Goal: Complete application form: Complete application form

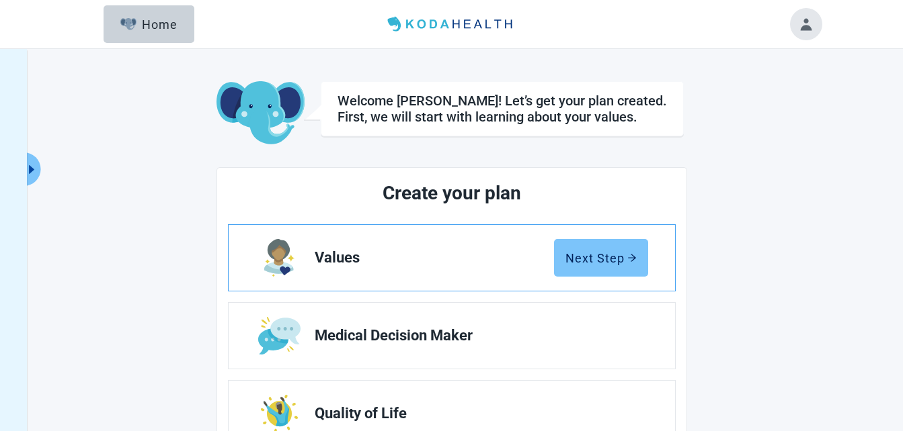
click at [614, 259] on div "Next Step" at bounding box center [600, 257] width 71 height 13
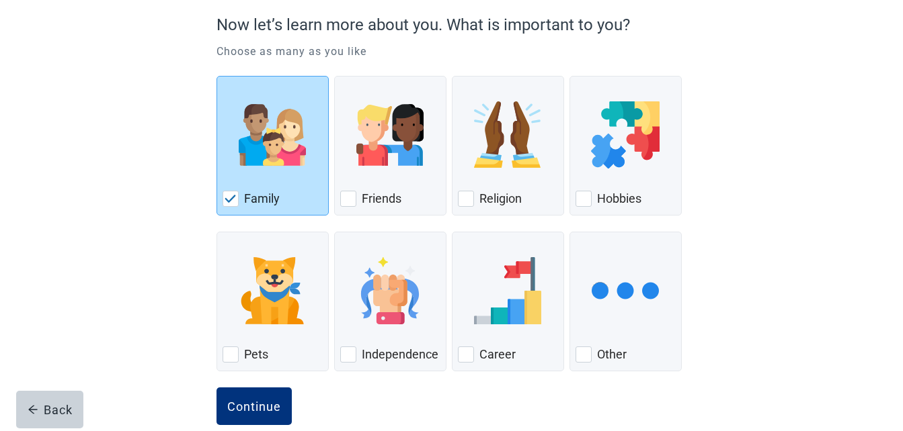
scroll to position [147, 0]
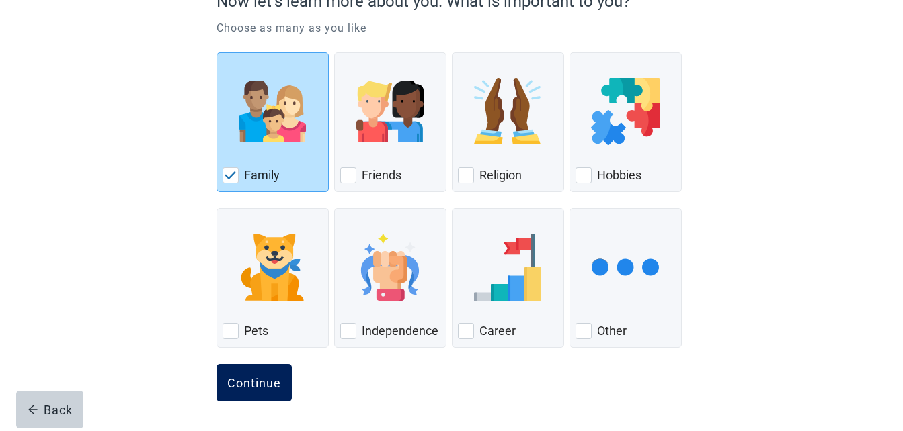
click at [274, 397] on button "Continue" at bounding box center [253, 383] width 75 height 38
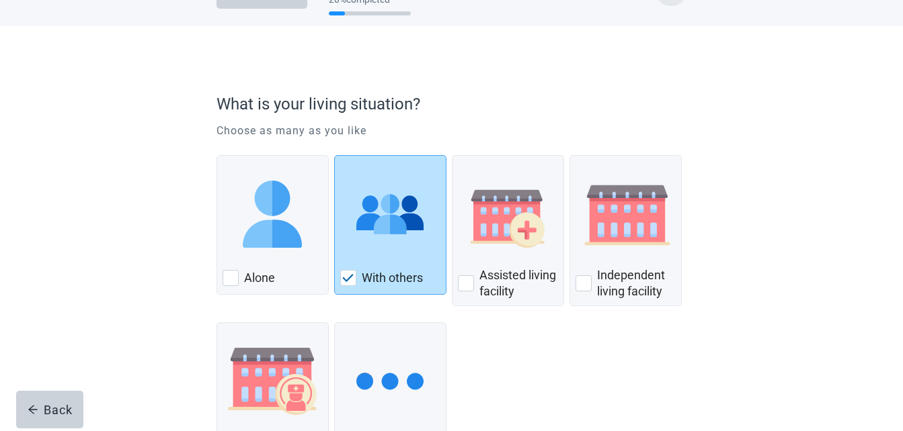
scroll to position [134, 0]
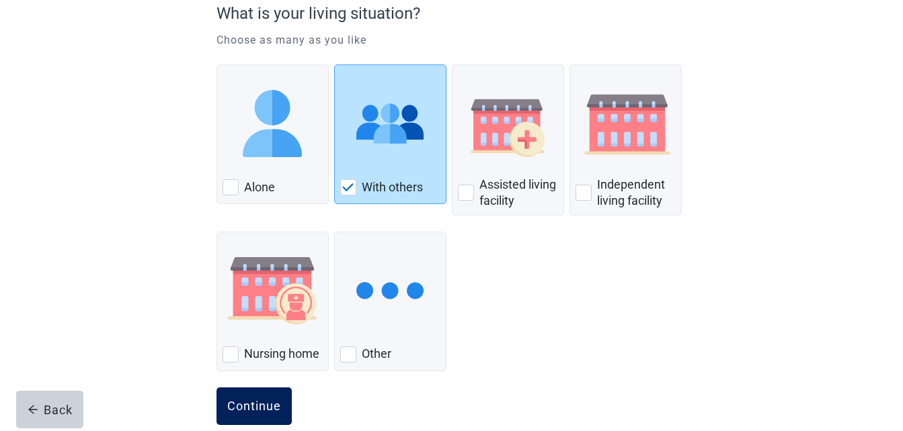
click at [244, 405] on div "Continue" at bounding box center [254, 406] width 54 height 13
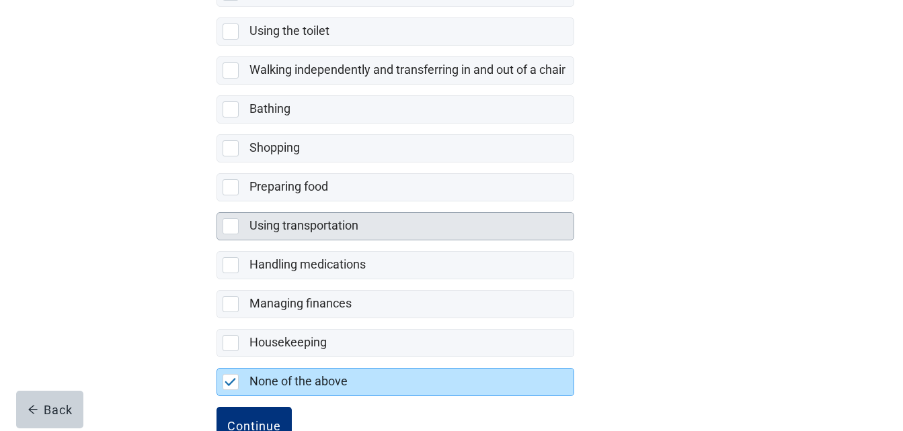
scroll to position [312, 0]
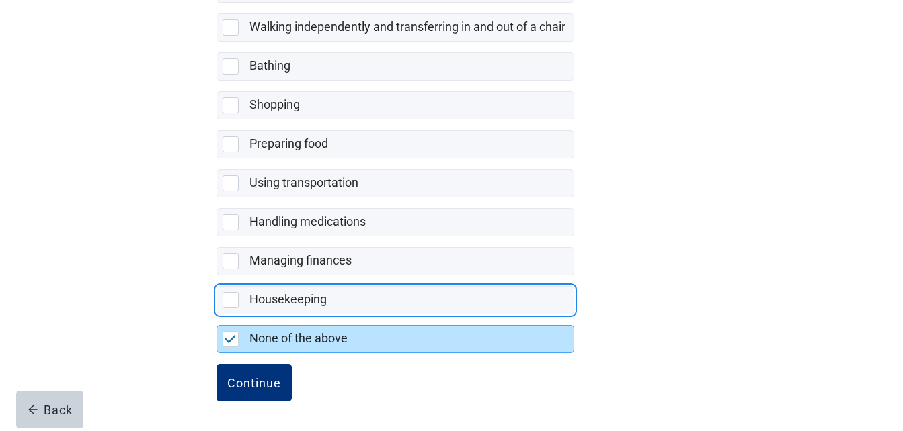
drag, startPoint x: 264, startPoint y: 360, endPoint x: 253, endPoint y: 362, distance: 10.9
drag, startPoint x: 253, startPoint y: 362, endPoint x: 247, endPoint y: 388, distance: 26.9
click at [247, 388] on div "Continue" at bounding box center [254, 382] width 54 height 13
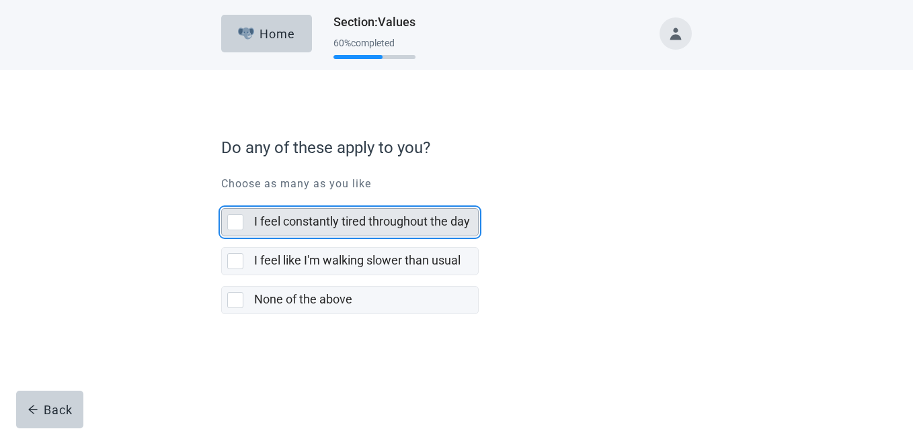
click at [241, 218] on div "I feel constantly tired throughout the day, checkbox, not selected" at bounding box center [235, 222] width 16 height 16
click at [222, 198] on input "I feel constantly tired throughout the day" at bounding box center [221, 198] width 1 height 1
checkbox input "true"
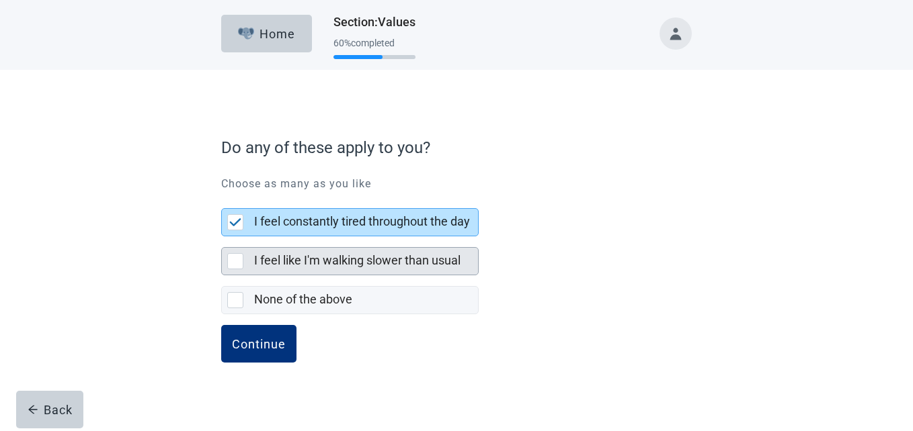
click at [241, 266] on div "I feel like I'm walking slower than usual, checkbox, not selected" at bounding box center [235, 261] width 16 height 16
click at [222, 237] on input "I feel like I'm walking slower than usual" at bounding box center [221, 237] width 1 height 1
checkbox input "true"
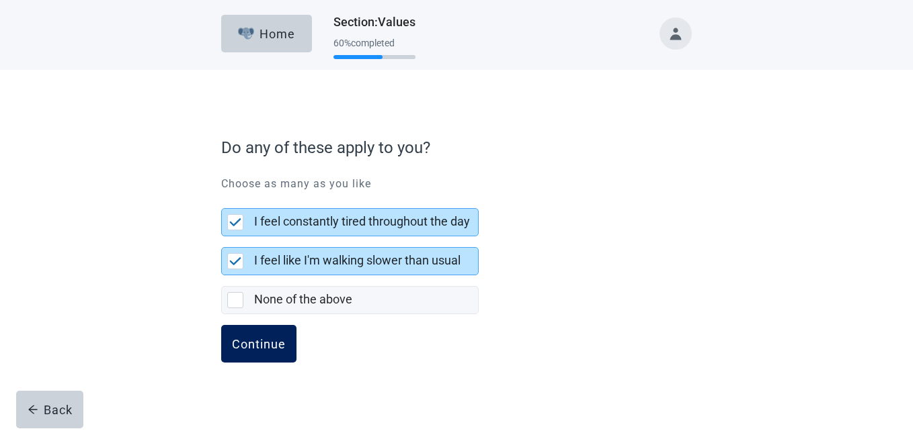
click at [272, 352] on button "Continue" at bounding box center [258, 344] width 75 height 38
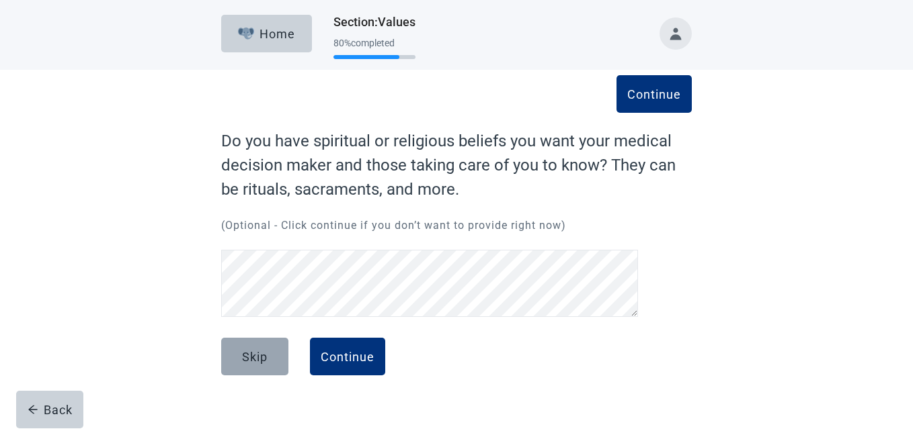
click at [277, 358] on button "Skip" at bounding box center [254, 357] width 67 height 38
click at [256, 358] on div "Skip" at bounding box center [255, 356] width 26 height 13
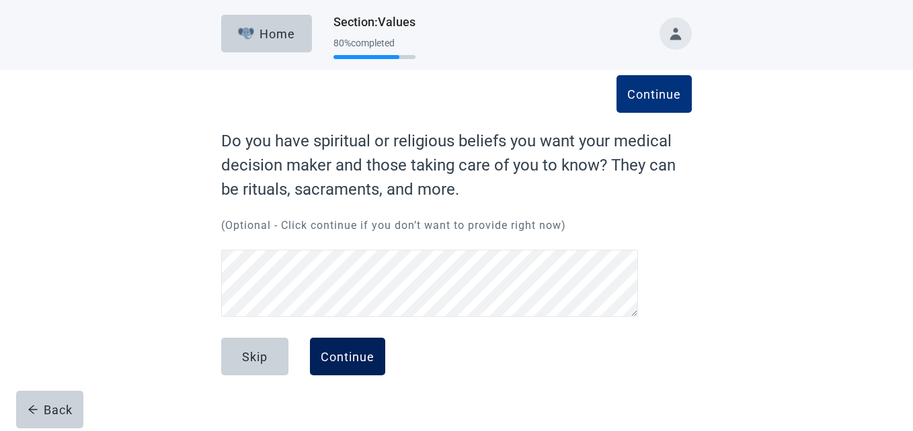
click at [326, 354] on div "Continue" at bounding box center [348, 356] width 54 height 13
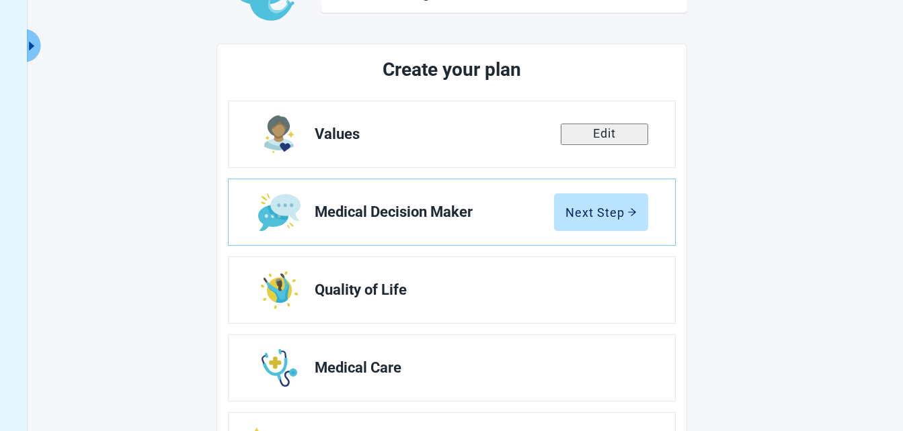
scroll to position [134, 0]
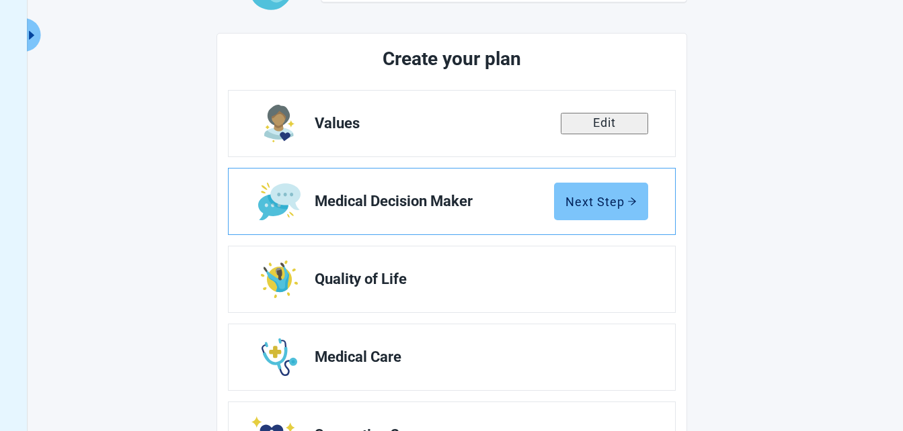
click at [602, 204] on div "Next Step" at bounding box center [600, 201] width 71 height 13
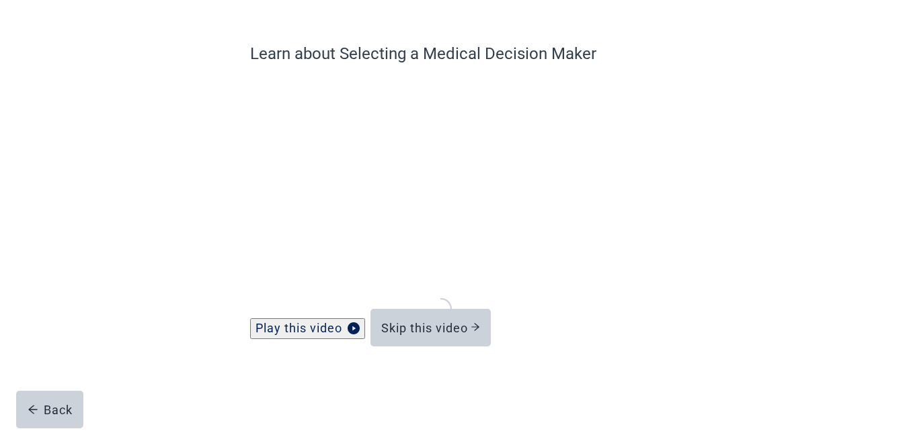
scroll to position [87, 0]
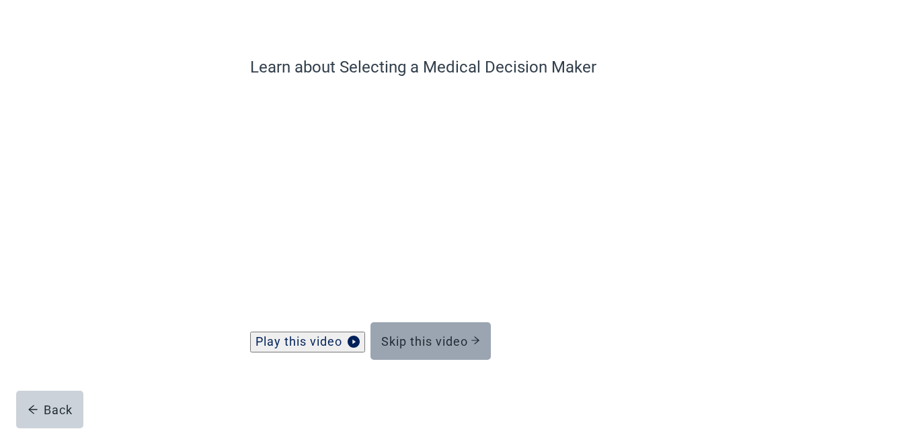
click at [446, 339] on div "Skip this video" at bounding box center [430, 341] width 99 height 13
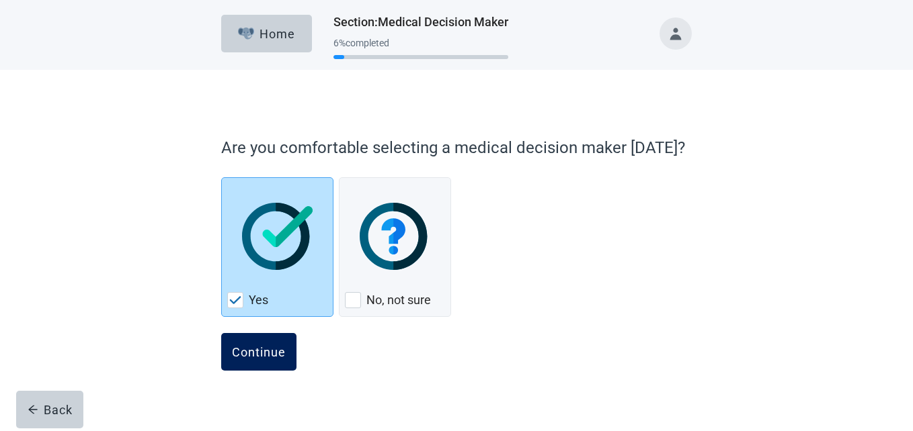
click at [263, 350] on div "Continue" at bounding box center [259, 351] width 54 height 13
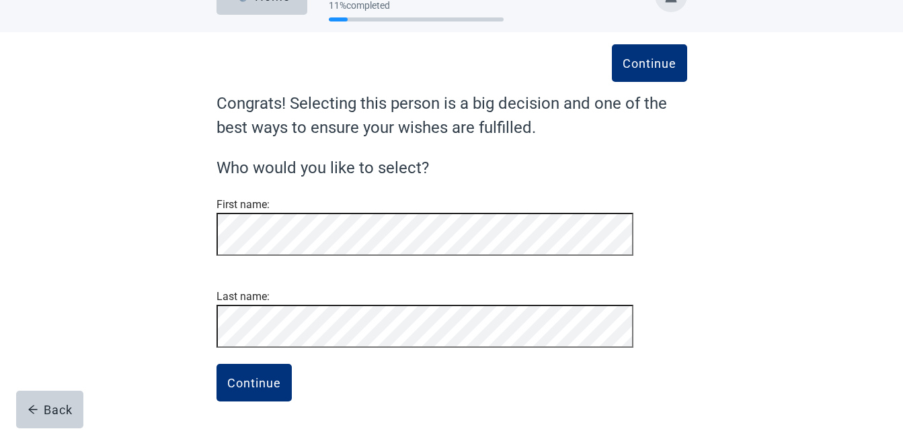
scroll to position [95, 0]
click at [269, 382] on div "Continue" at bounding box center [254, 382] width 54 height 13
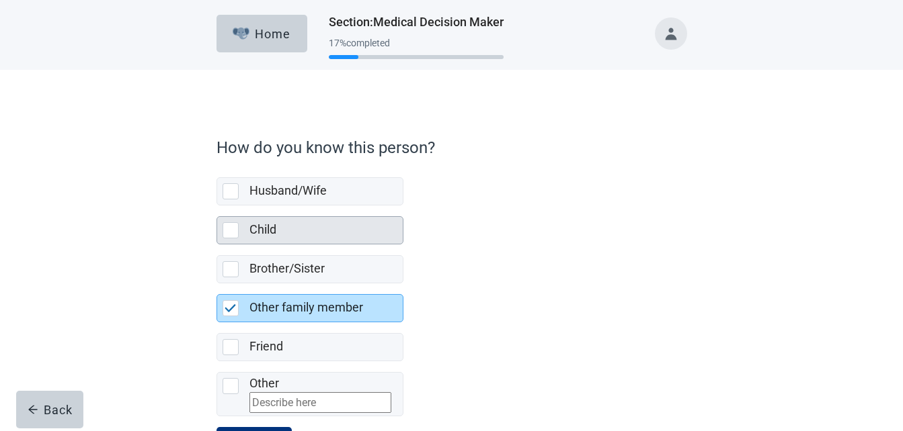
click at [231, 237] on div "Child, checkbox, not selected" at bounding box center [230, 230] width 16 height 16
click at [217, 206] on input "Child" at bounding box center [216, 206] width 1 height 1
checkbox input "true"
checkbox input "false"
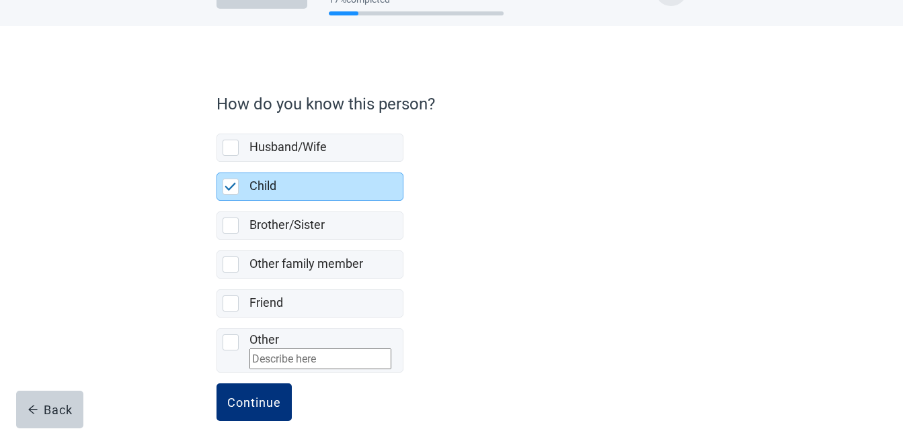
scroll to position [73, 0]
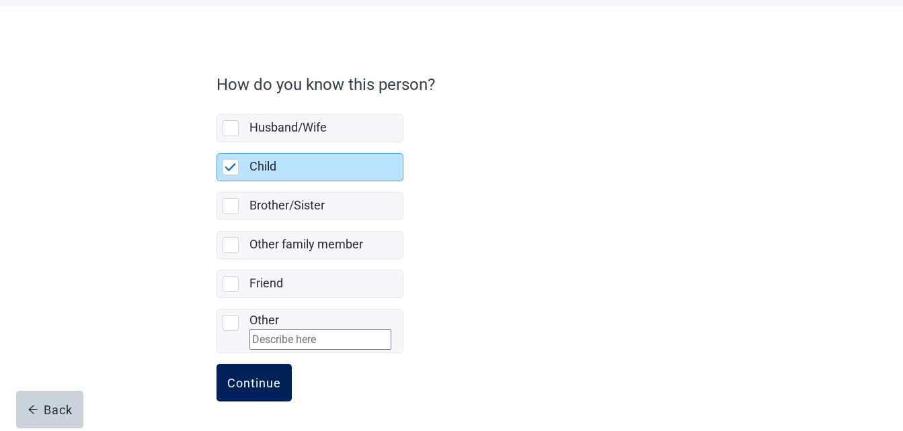
click at [251, 382] on div "Continue" at bounding box center [254, 382] width 54 height 13
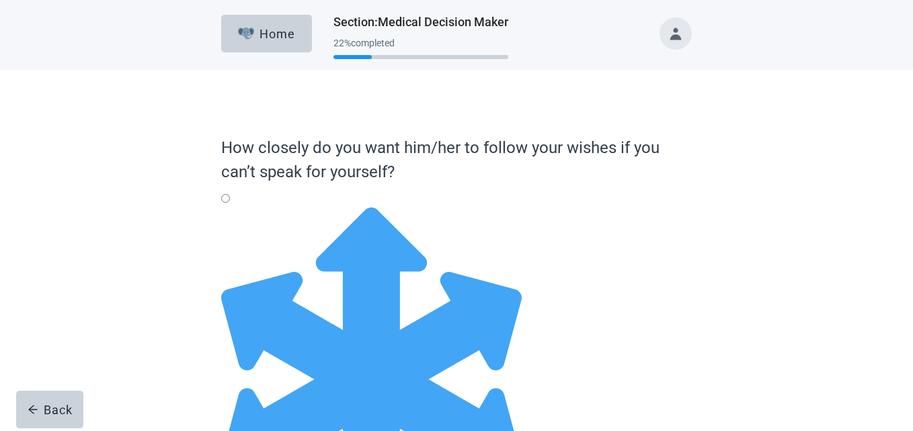
click at [235, 208] on div "Full Flexibility - it's okay to change my medical decisions if my doctors think…" at bounding box center [456, 208] width 470 height 0
click at [230, 203] on input "Full Flexibility - it's okay to change my medical decisions if my doctors think…" at bounding box center [225, 198] width 9 height 9
radio input "true"
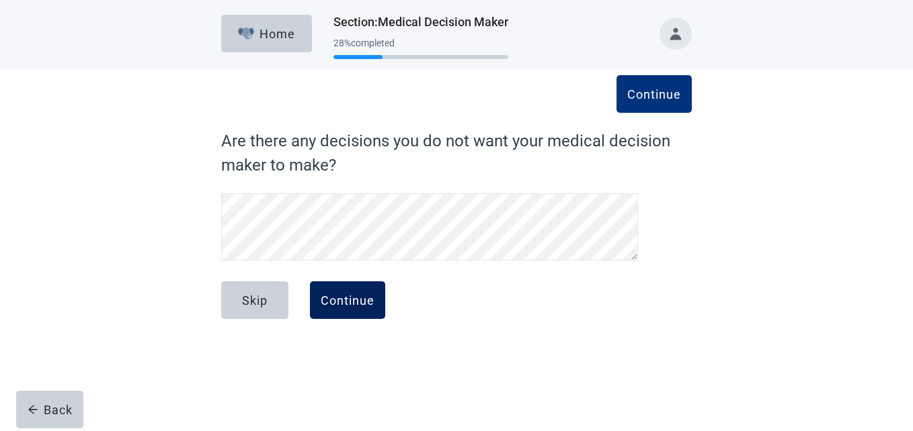
click at [352, 309] on button "Continue" at bounding box center [347, 301] width 75 height 38
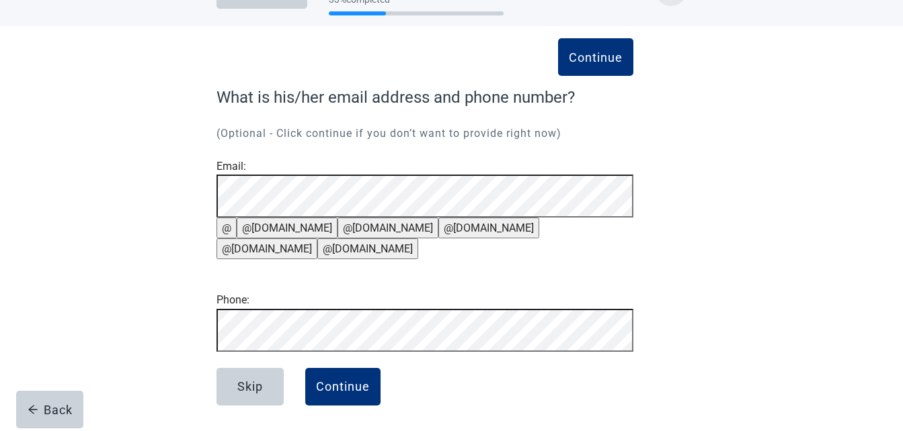
scroll to position [134, 0]
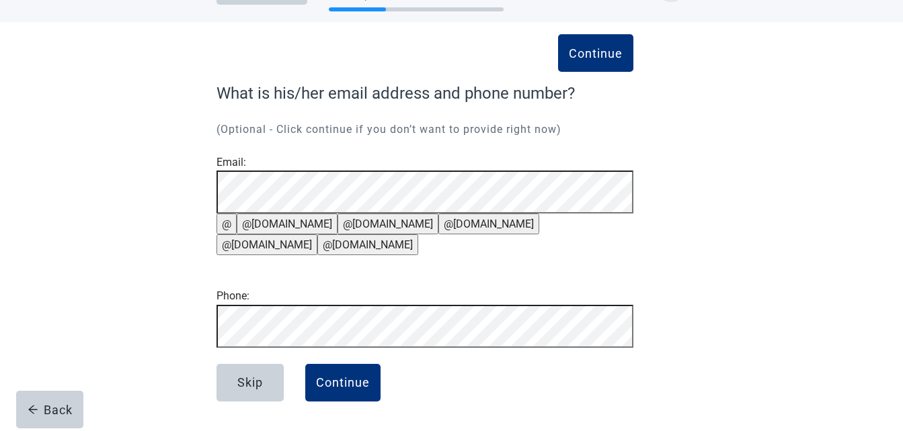
click at [793, 93] on div "Continue What is his/her email address and phone number? (Optional - Click cont…" at bounding box center [451, 226] width 813 height 409
click at [364, 378] on div "Continue" at bounding box center [343, 382] width 54 height 13
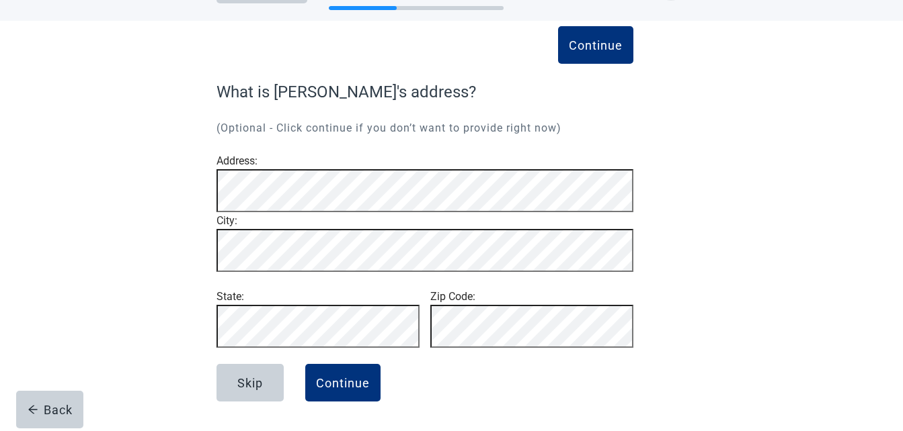
scroll to position [91, 0]
click at [263, 395] on button "Skip" at bounding box center [249, 383] width 67 height 38
click at [247, 379] on div "Skip" at bounding box center [250, 382] width 26 height 13
click at [346, 397] on button "Continue" at bounding box center [342, 383] width 75 height 38
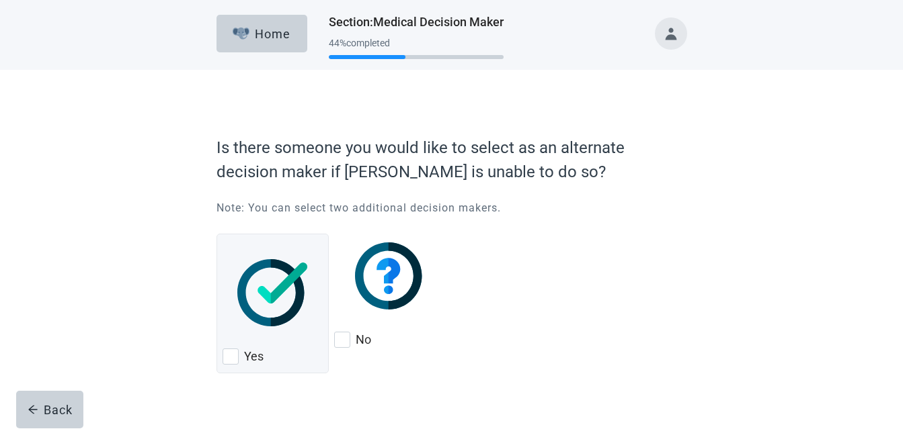
click at [397, 310] on img "No, checkbox, not checked" at bounding box center [390, 276] width 71 height 67
click at [335, 224] on input "No" at bounding box center [334, 223] width 1 height 1
checkbox input "true"
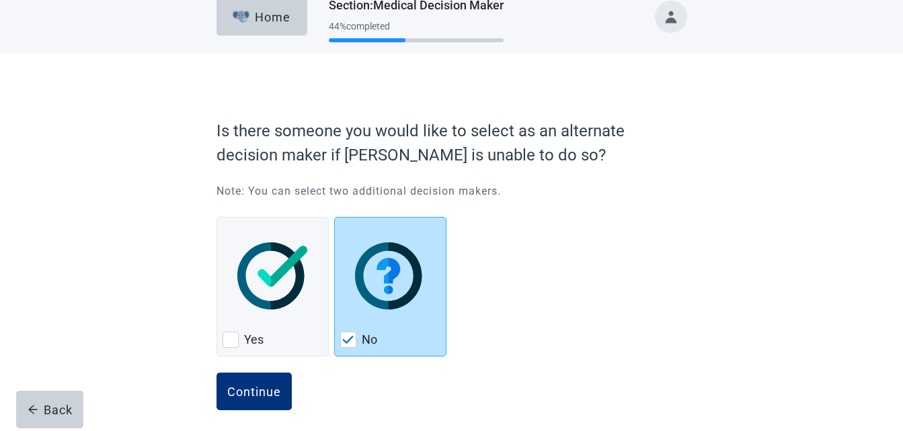
scroll to position [26, 0]
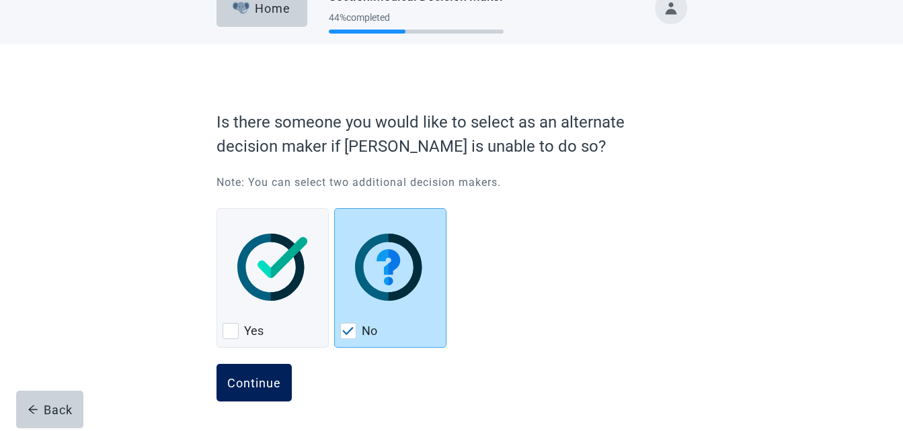
click at [261, 380] on div "Continue" at bounding box center [254, 382] width 54 height 13
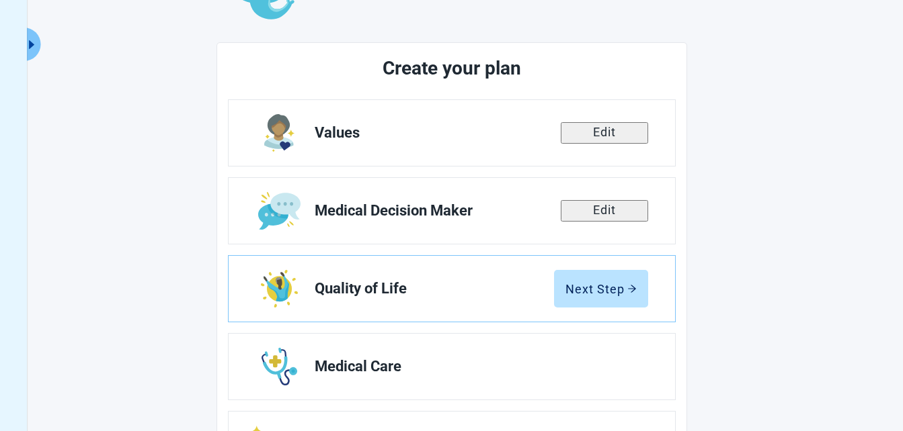
scroll to position [160, 0]
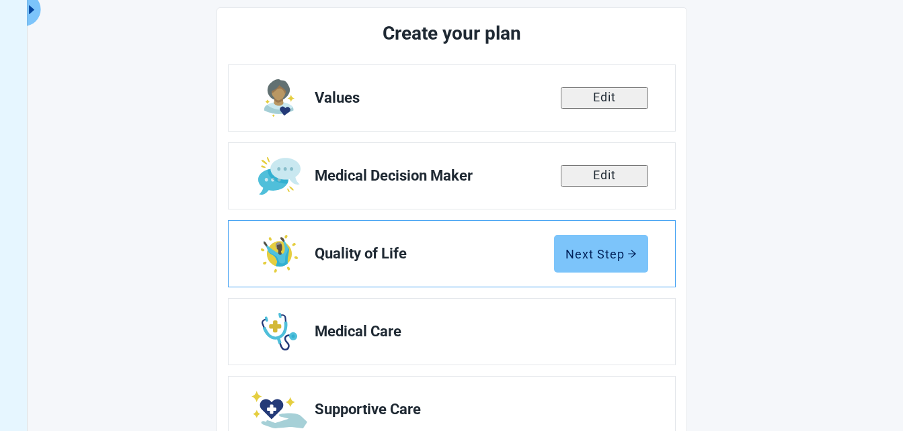
click at [622, 259] on div "Next Step" at bounding box center [600, 253] width 71 height 13
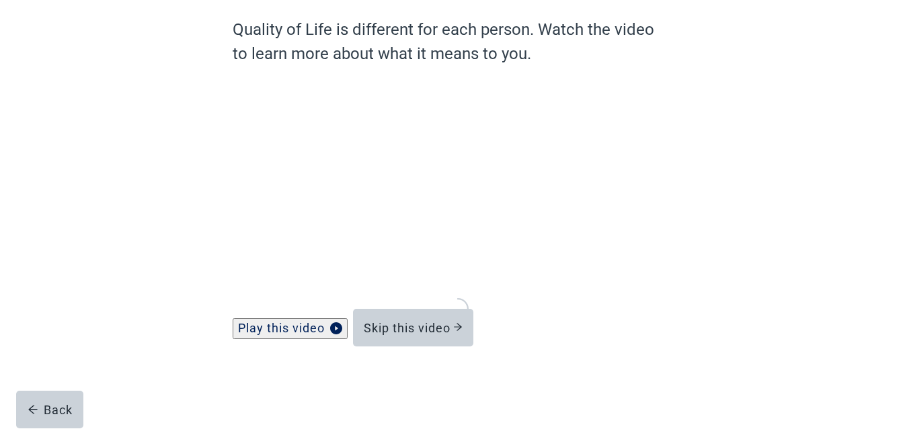
scroll to position [111, 0]
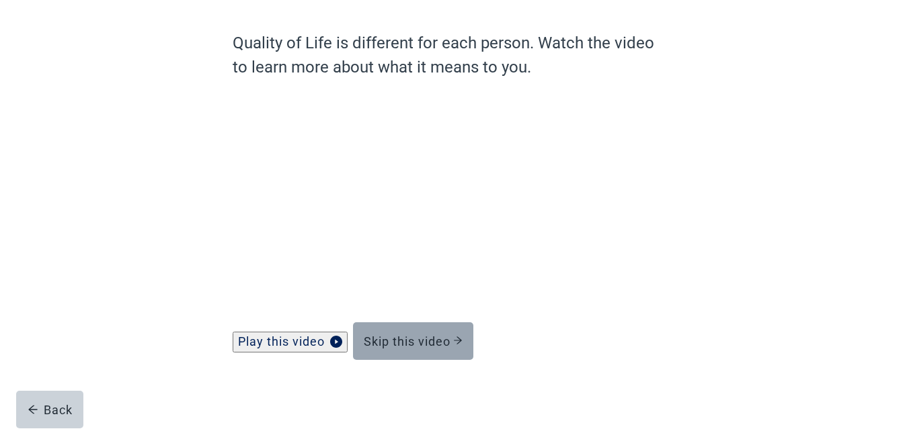
click at [393, 332] on button "Skip this video" at bounding box center [413, 342] width 120 height 38
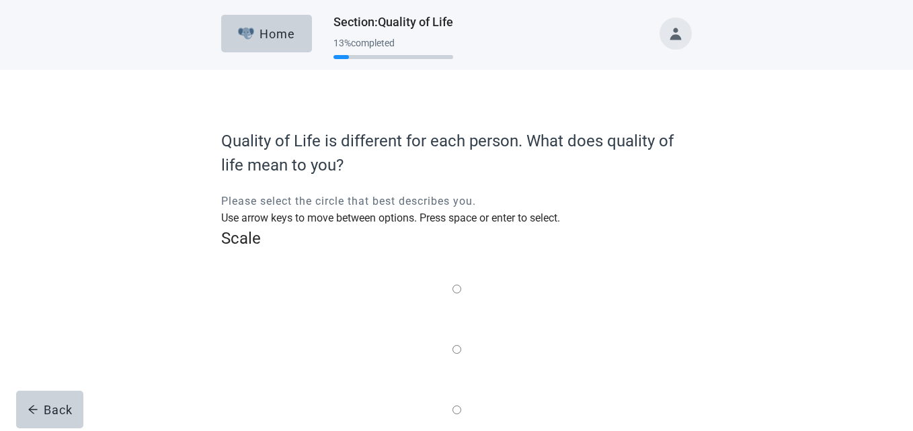
click at [461, 403] on label "Main content" at bounding box center [456, 411] width 9 height 17
click at [461, 406] on input "Quality of life scale: 50 out of 100. Balance of the two" at bounding box center [456, 410] width 9 height 9
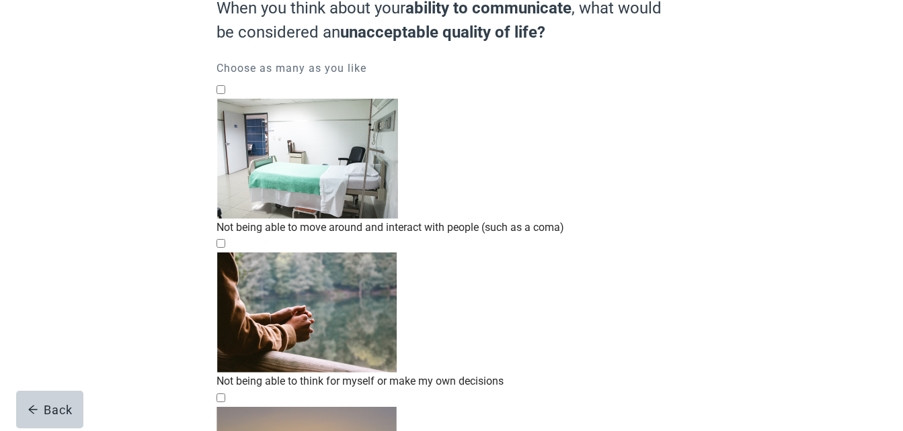
scroll to position [235, 0]
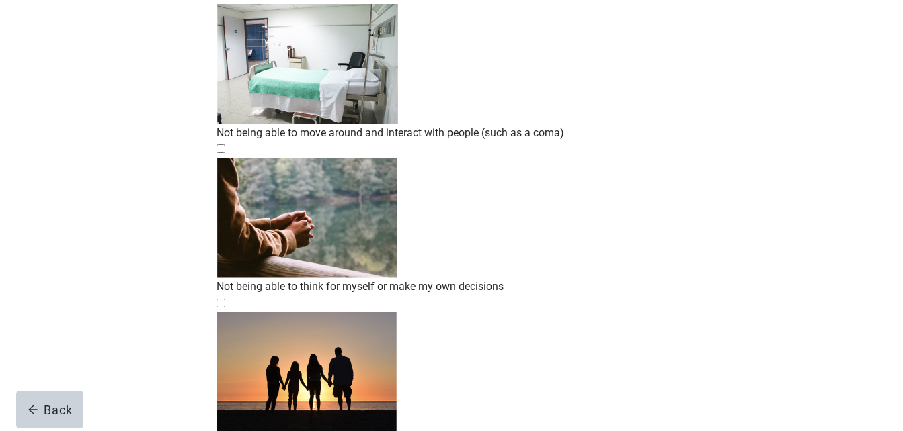
checkbox input "true"
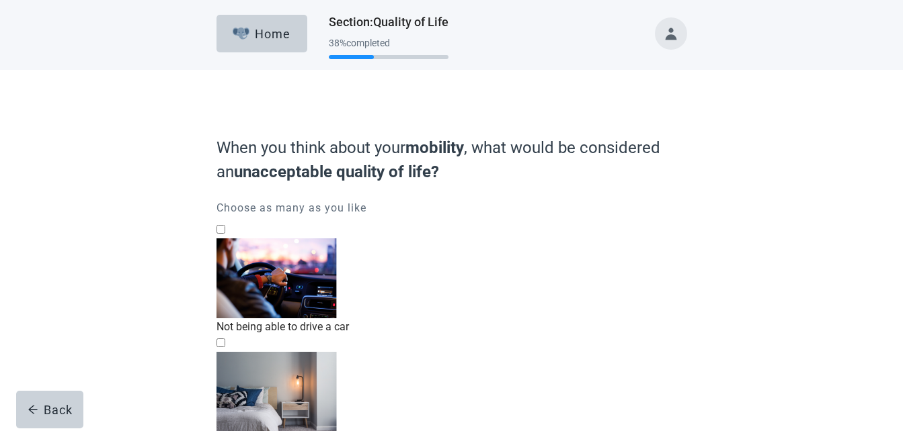
scroll to position [67, 0]
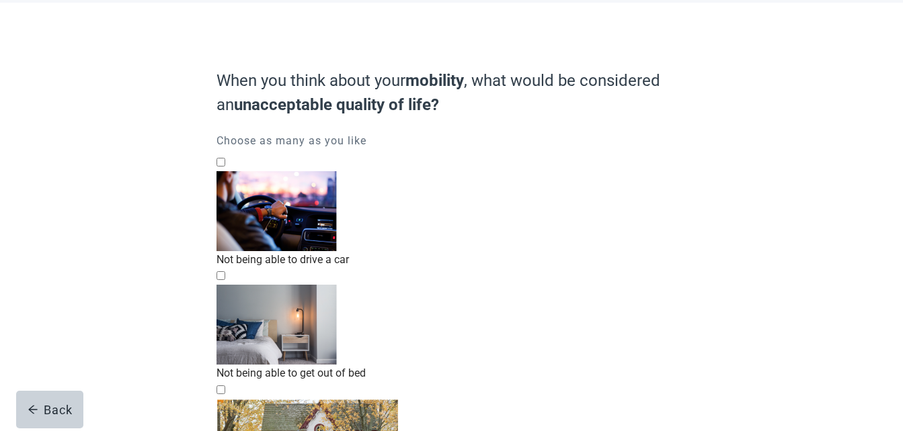
click at [233, 171] on div "Not being able to drive a car, checkbox, not checked" at bounding box center [451, 171] width 470 height 0
click at [225, 167] on input "Not being able to drive a car" at bounding box center [220, 162] width 9 height 9
checkbox input "true"
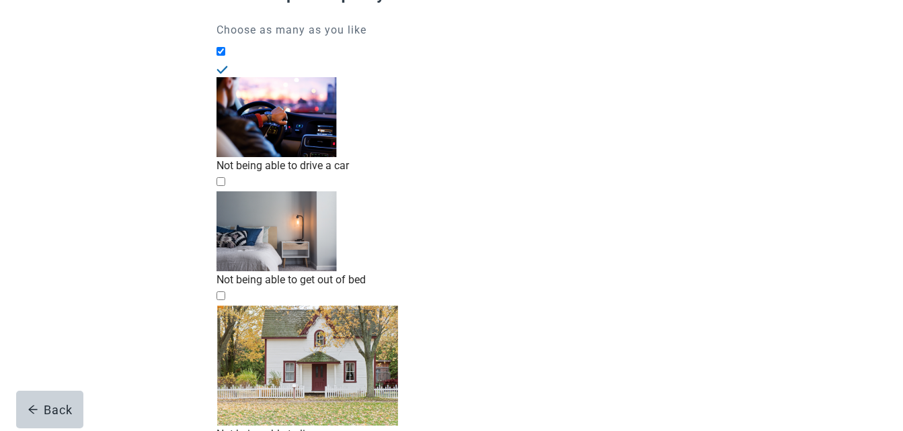
scroll to position [202, 0]
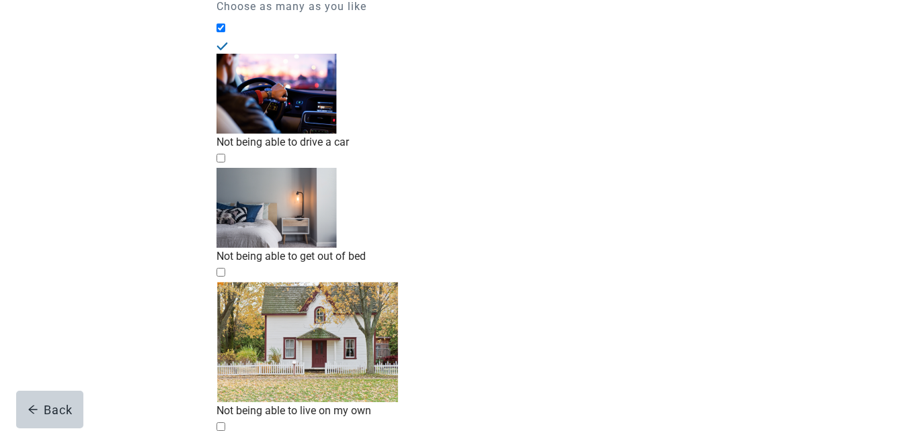
click at [222, 431] on div "Living in a nursing home, checkbox, not checked" at bounding box center [451, 436] width 470 height 0
click at [222, 423] on input "Living in a nursing home" at bounding box center [220, 427] width 9 height 9
checkbox input "true"
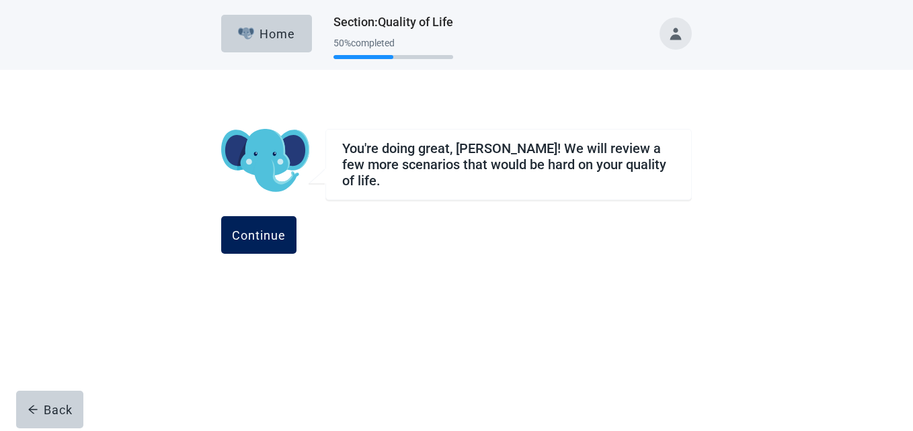
click at [286, 229] on div "Continue" at bounding box center [259, 235] width 54 height 13
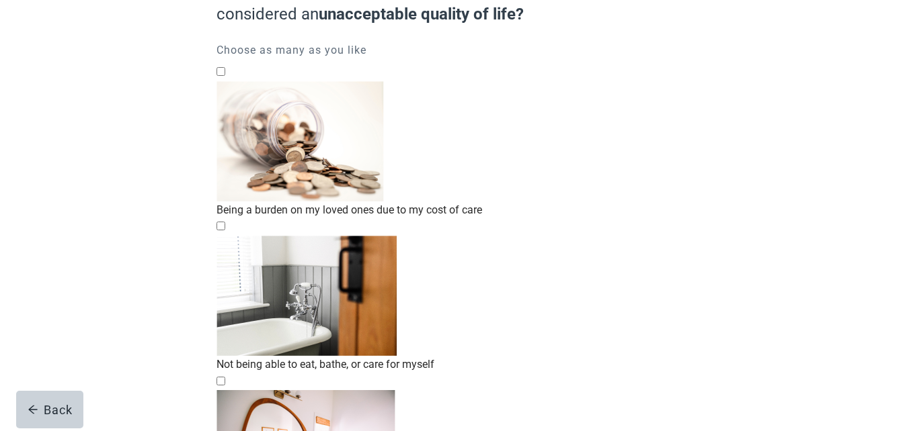
scroll to position [134, 0]
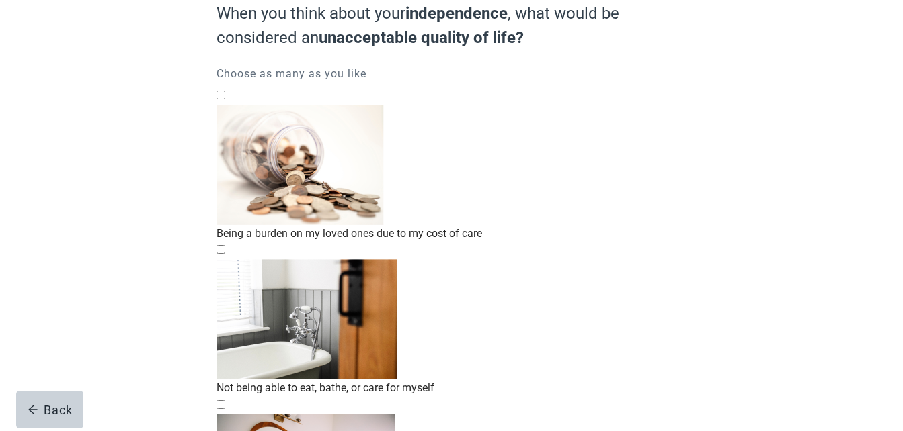
click at [238, 104] on div "Being a burden on my loved ones due to my cost of care, checkbox, not checked" at bounding box center [451, 104] width 470 height 0
click at [225, 99] on input "Being a burden on my loved ones due to my cost of care" at bounding box center [220, 95] width 9 height 9
checkbox input "true"
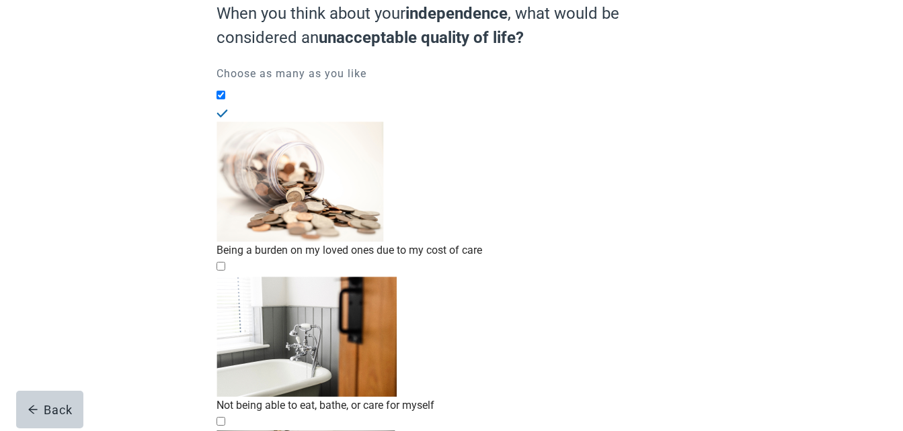
drag, startPoint x: 228, startPoint y: 185, endPoint x: 202, endPoint y: 203, distance: 30.9
click at [227, 276] on div "Not being able to eat, bathe, or care for myself, checkbox, not checked" at bounding box center [451, 276] width 470 height 0
click at [225, 262] on input "Not being able to eat, bathe, or care for myself" at bounding box center [220, 266] width 9 height 9
checkbox input "true"
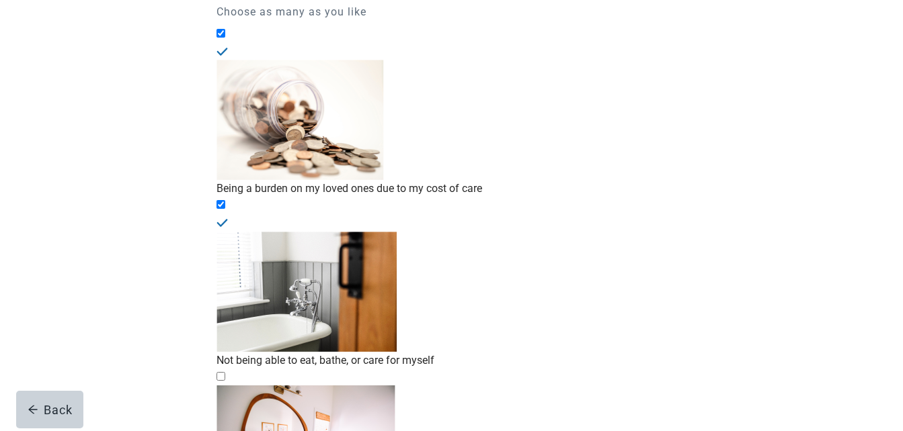
scroll to position [202, 0]
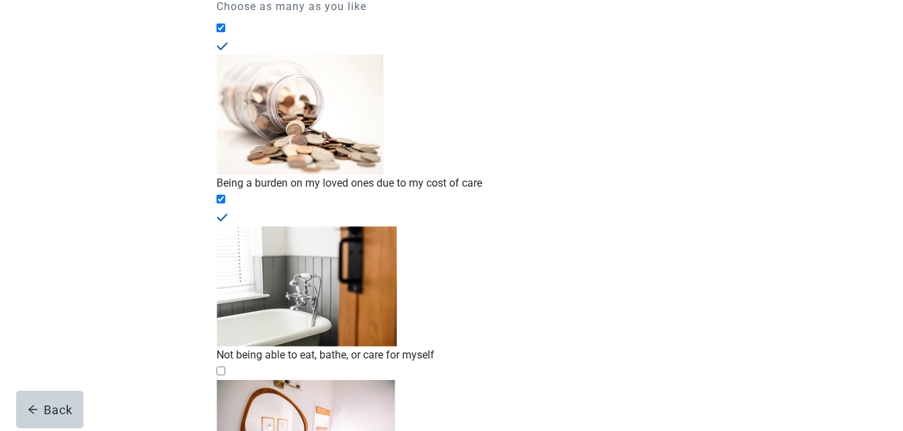
checkbox input "true"
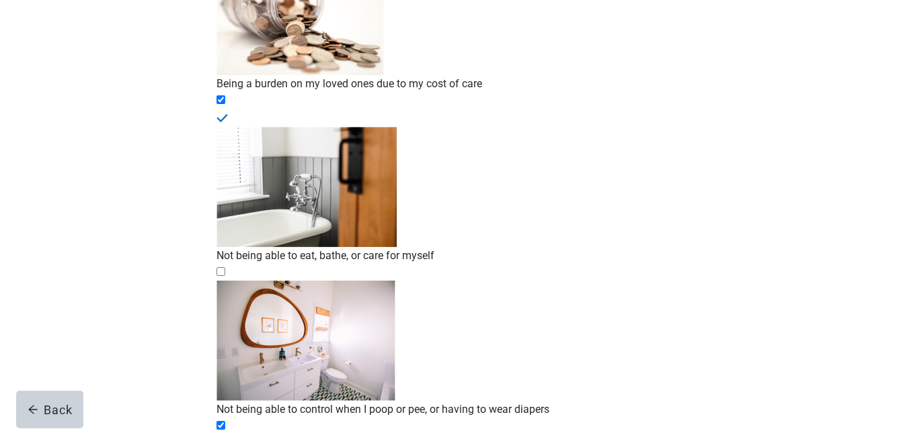
scroll to position [308, 0]
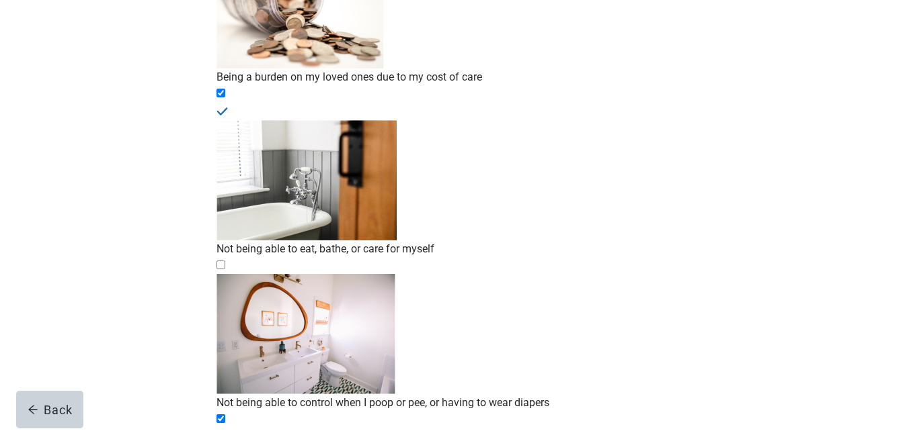
checkbox input "true"
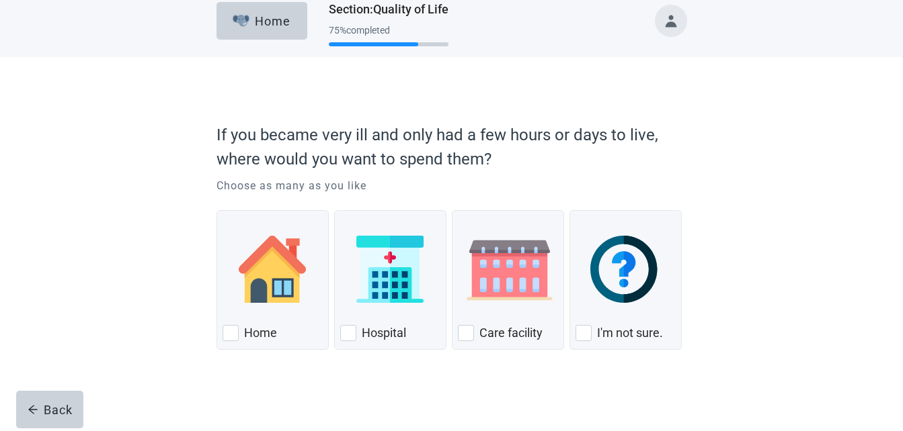
scroll to position [15, 0]
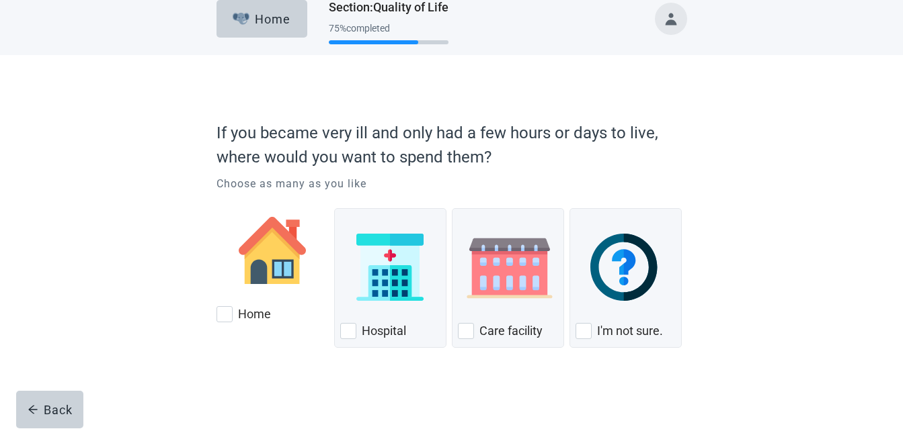
click at [226, 323] on div "Home, checkbox, not checked" at bounding box center [224, 314] width 16 height 16
click at [217, 198] on input "Home" at bounding box center [216, 198] width 1 height 1
checkbox input "true"
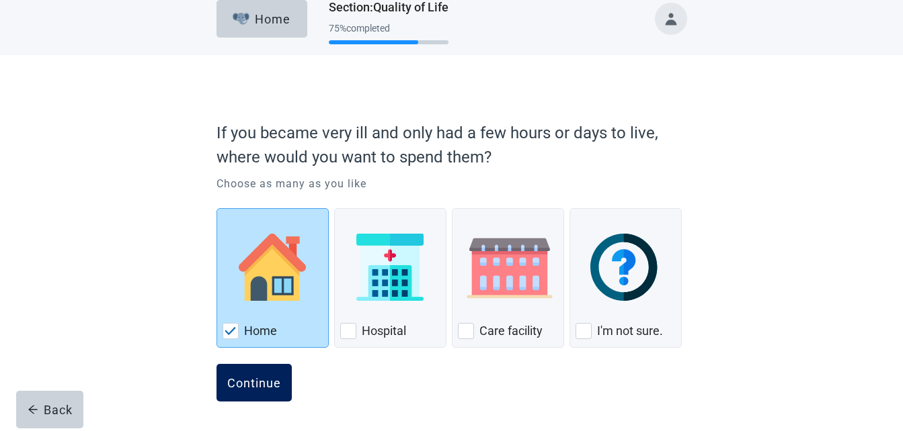
click at [243, 375] on button "Continue" at bounding box center [253, 383] width 75 height 38
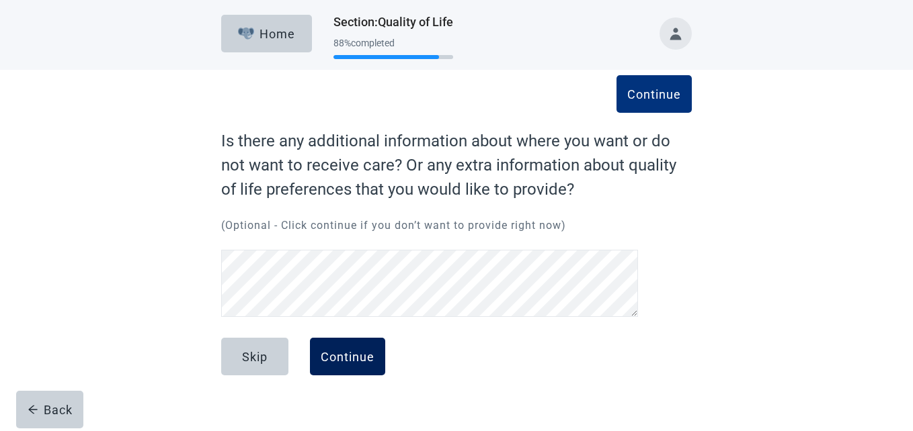
click at [339, 352] on div "Continue" at bounding box center [348, 356] width 54 height 13
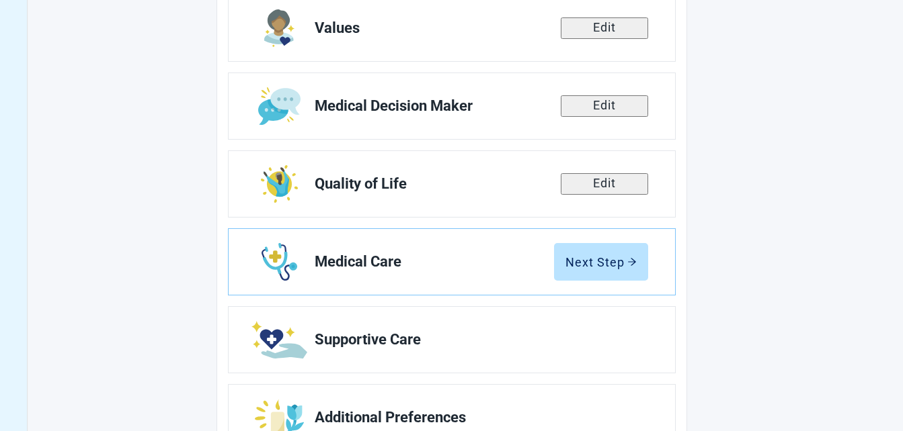
scroll to position [269, 0]
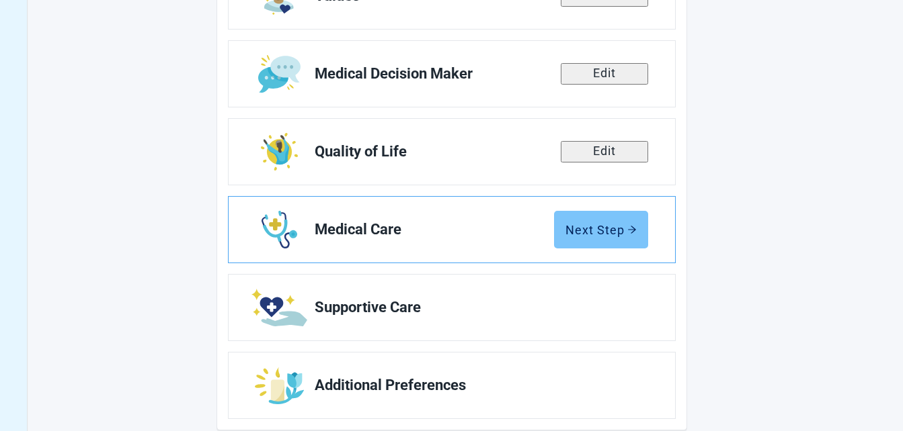
click at [614, 236] on div "Next Step" at bounding box center [600, 229] width 71 height 13
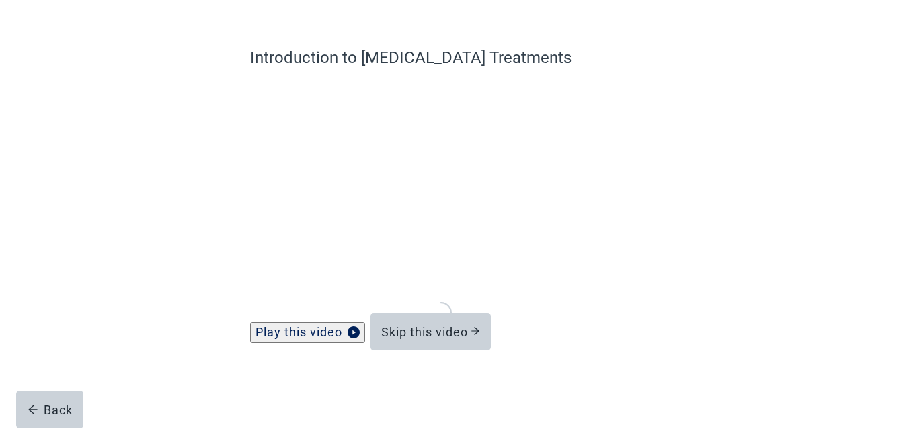
scroll to position [87, 0]
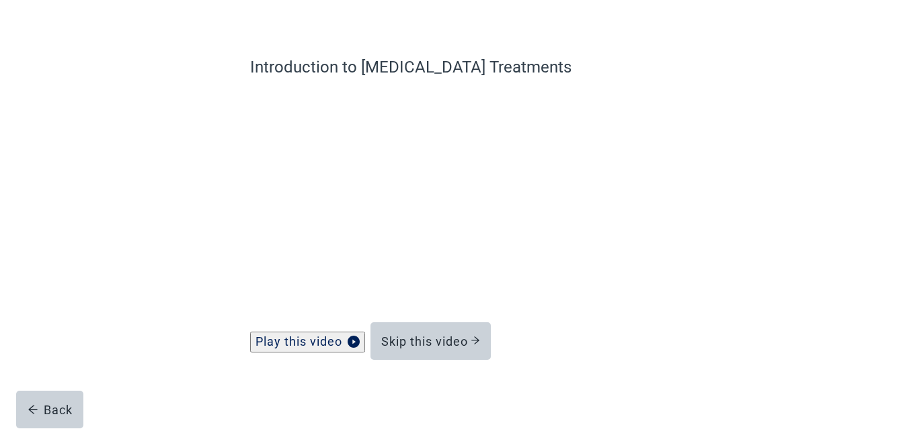
drag, startPoint x: 451, startPoint y: 336, endPoint x: 618, endPoint y: 329, distance: 166.8
click at [450, 336] on div "Skip this video" at bounding box center [430, 341] width 99 height 13
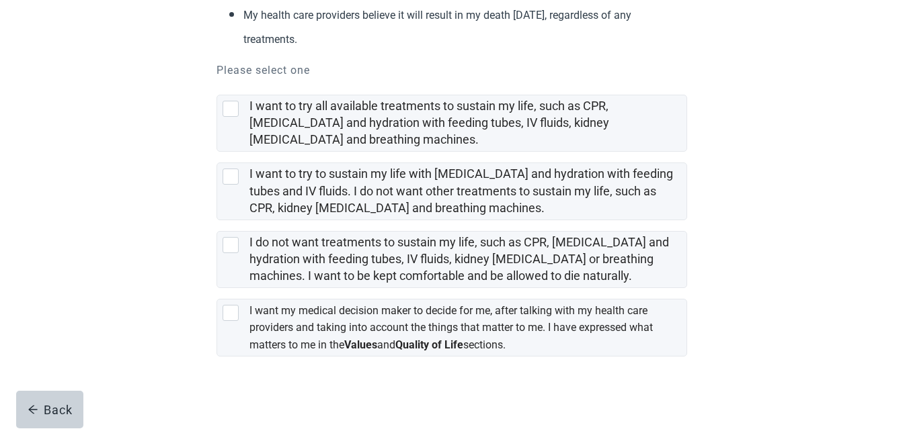
scroll to position [278, 0]
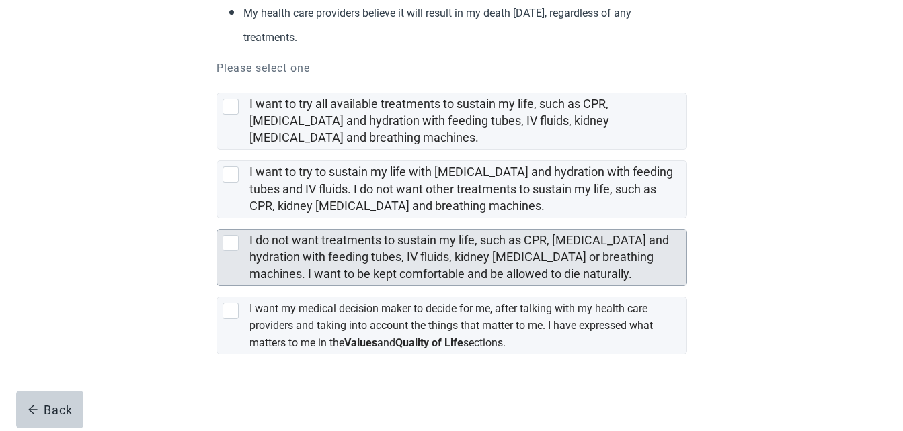
click at [236, 242] on div "I do not want treatments to sustain my life, such as CPR, artificial feeding an…" at bounding box center [230, 243] width 16 height 16
click at [217, 219] on input "I do not want treatments to sustain my life, such as CPR, [MEDICAL_DATA] and hy…" at bounding box center [216, 218] width 1 height 1
checkbox input "true"
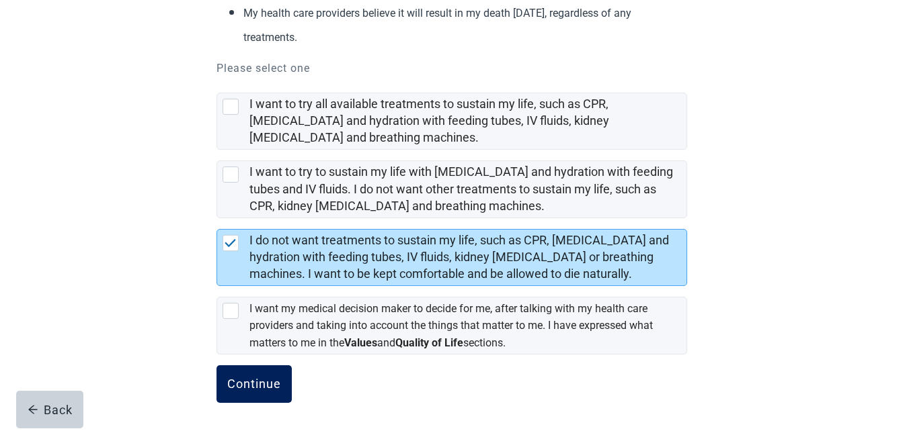
click at [253, 378] on div "Continue" at bounding box center [254, 384] width 54 height 13
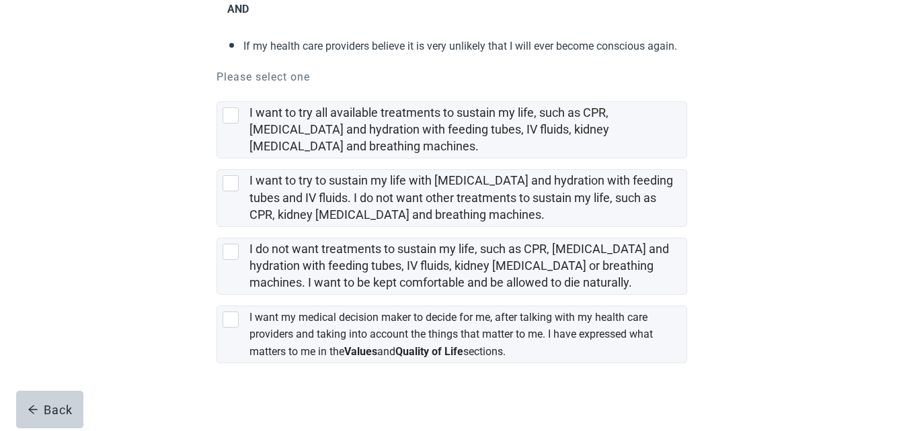
scroll to position [247, 0]
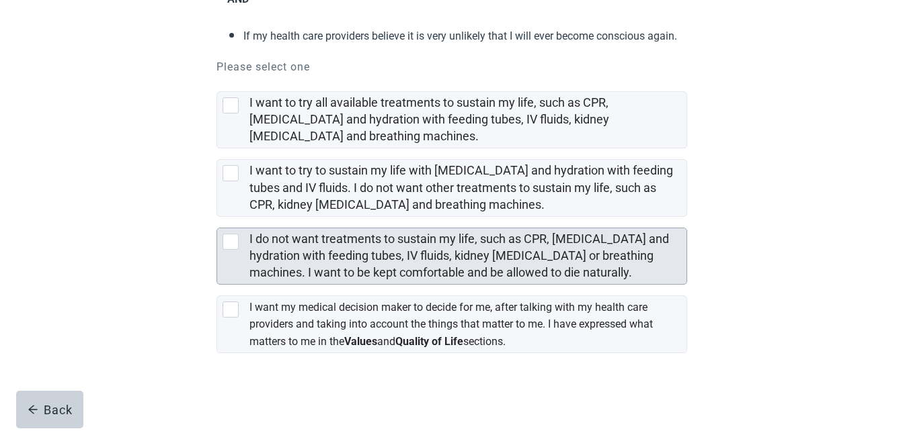
click at [238, 247] on div "I do not want treatments to sustain my life, such as CPR, artificial feeding an…" at bounding box center [230, 242] width 16 height 16
click at [217, 218] on input "I do not want treatments to sustain my life, such as CPR, [MEDICAL_DATA] and hy…" at bounding box center [216, 217] width 1 height 1
checkbox input "true"
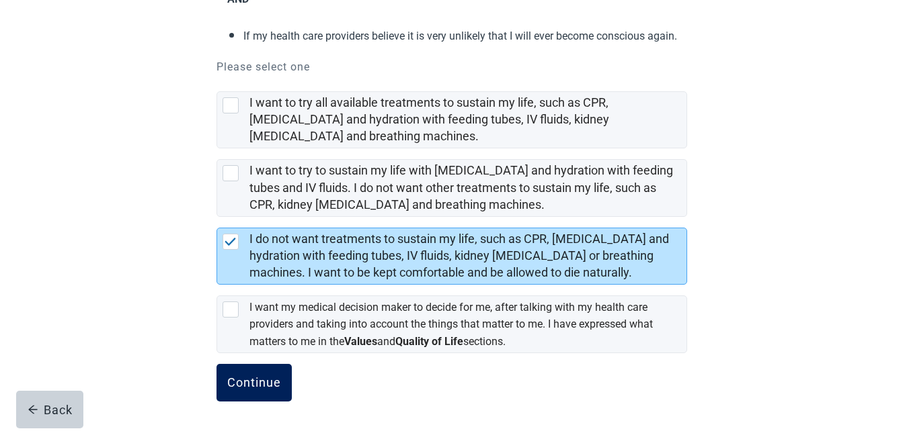
click at [270, 381] on div "Continue" at bounding box center [254, 382] width 54 height 13
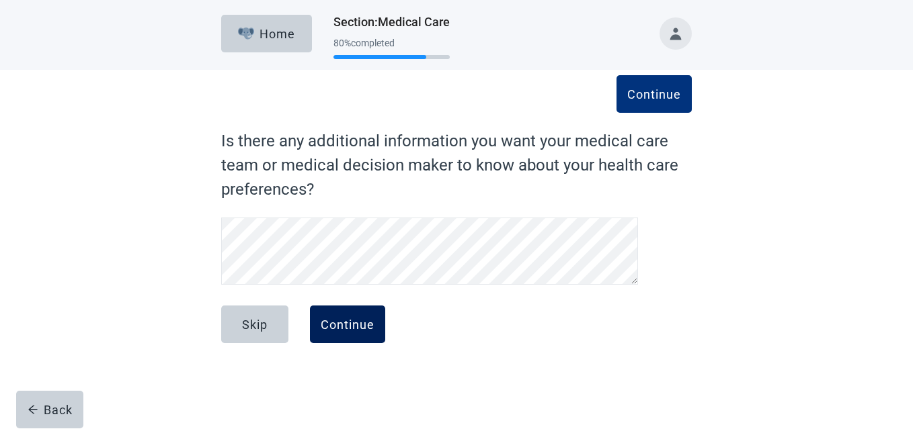
click at [362, 325] on div "Continue" at bounding box center [348, 324] width 54 height 13
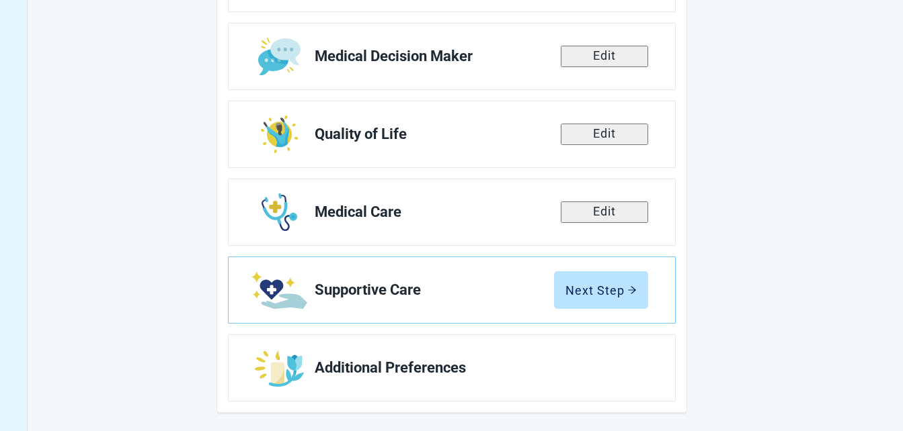
scroll to position [283, 0]
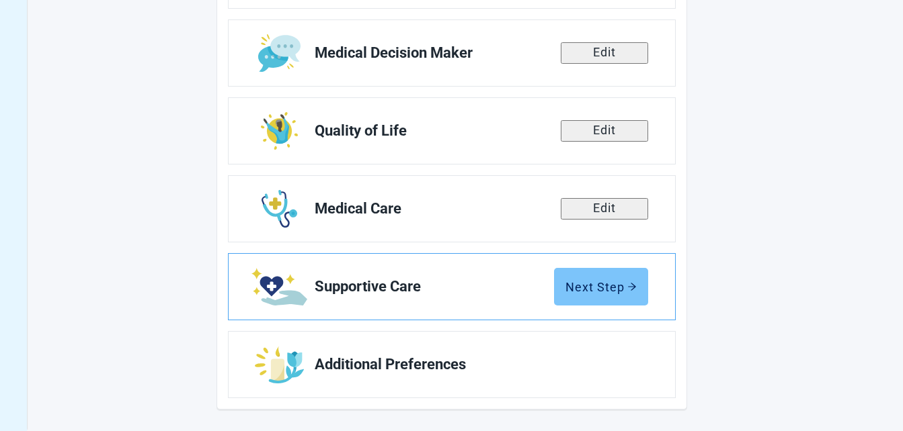
click at [570, 291] on div "Next Step" at bounding box center [600, 286] width 71 height 13
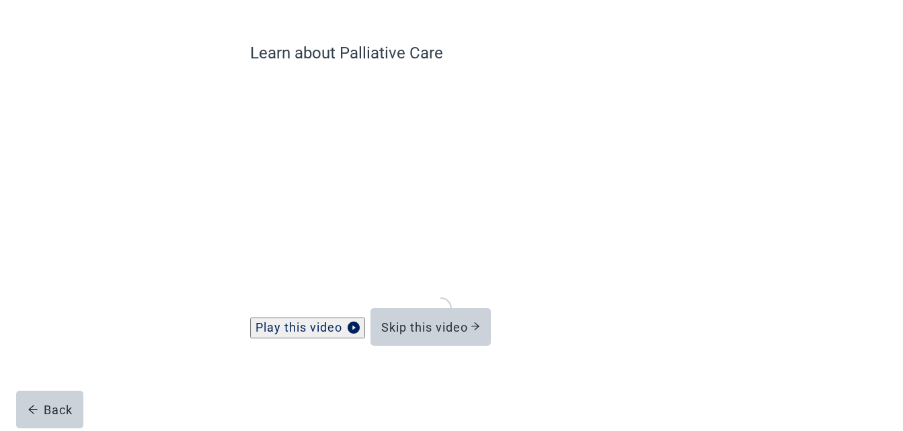
scroll to position [87, 0]
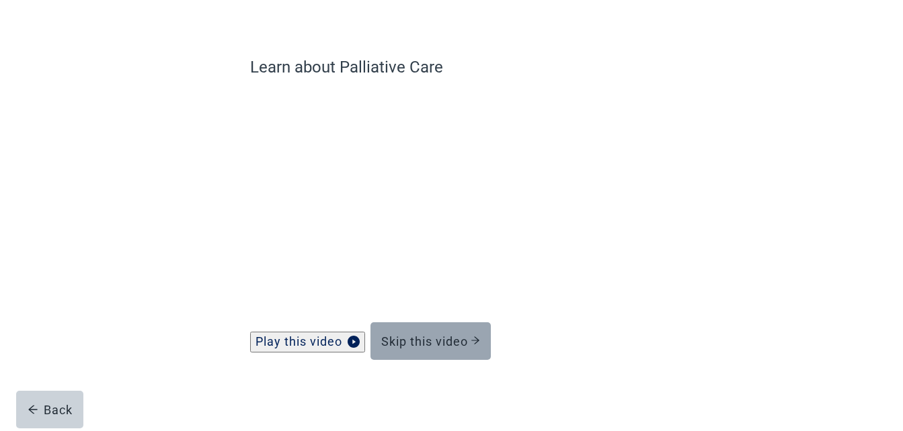
drag, startPoint x: 570, startPoint y: 291, endPoint x: 463, endPoint y: 346, distance: 120.2
click at [463, 346] on div "Skip this video" at bounding box center [430, 341] width 99 height 13
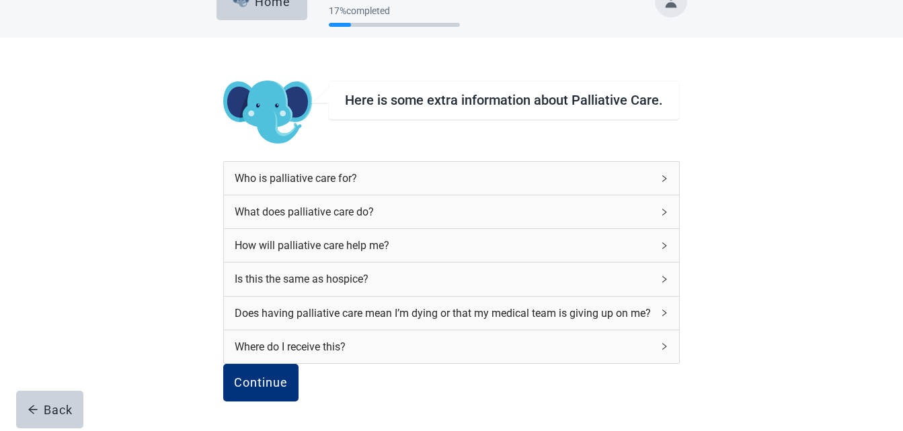
click at [632, 196] on div "What does palliative care do?" at bounding box center [451, 212] width 454 height 33
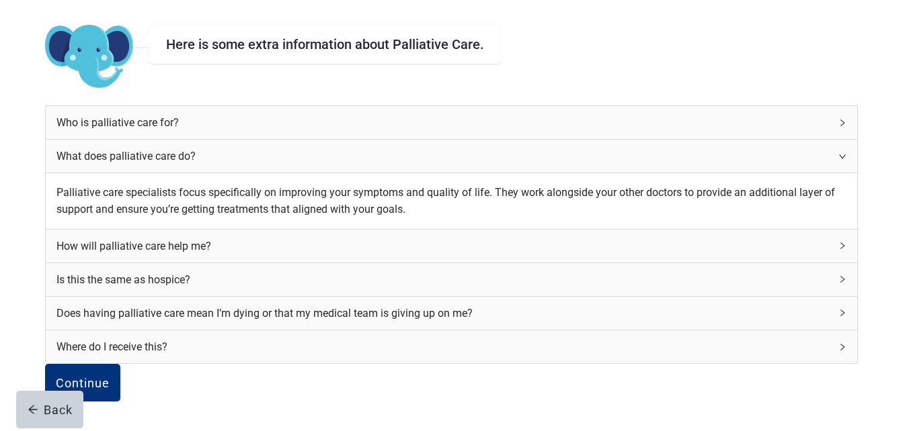
scroll to position [253, 0]
click at [110, 376] on div "Continue" at bounding box center [83, 382] width 54 height 13
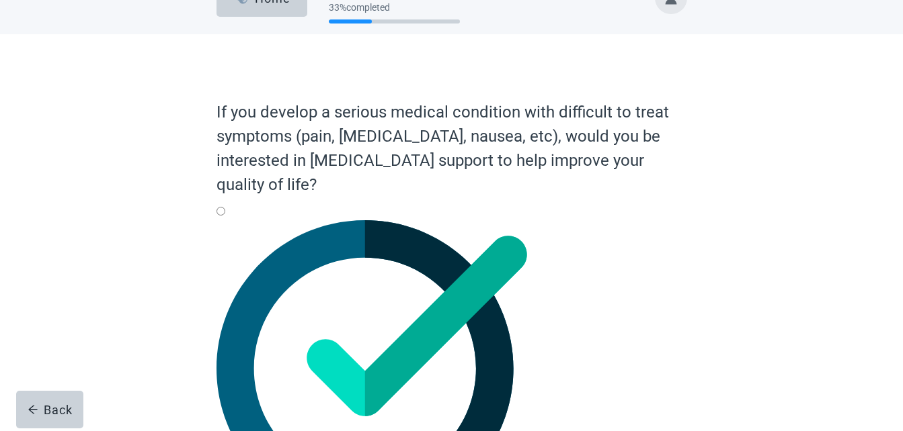
scroll to position [67, 0]
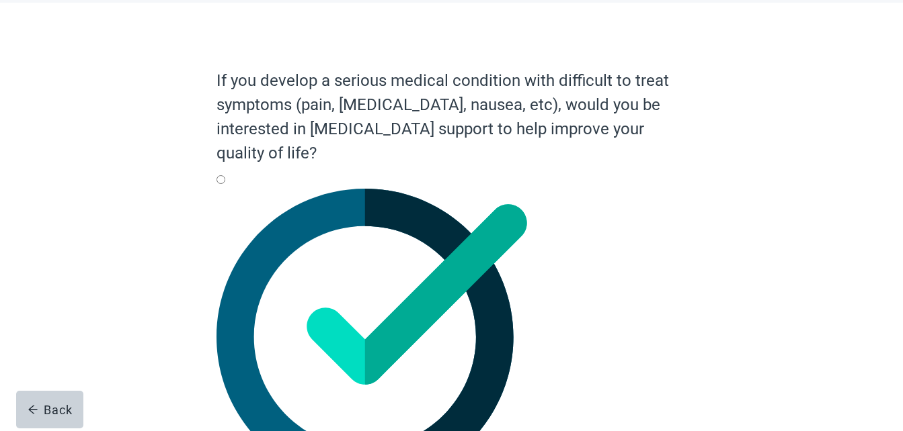
radio input "true"
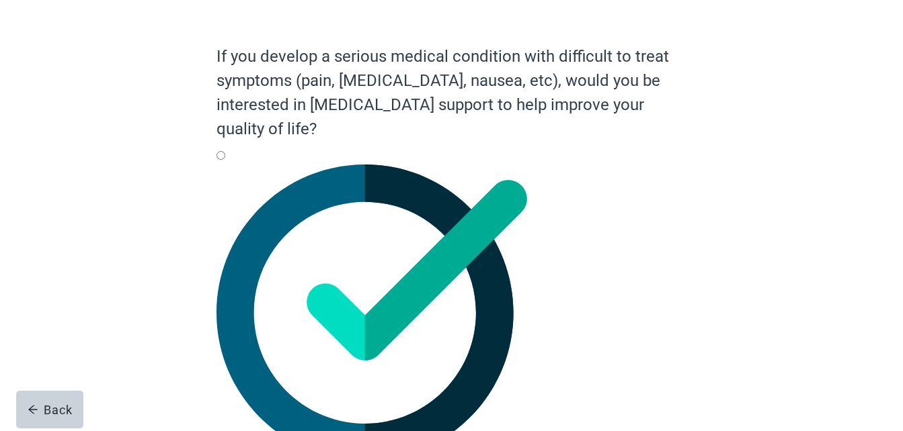
scroll to position [104, 0]
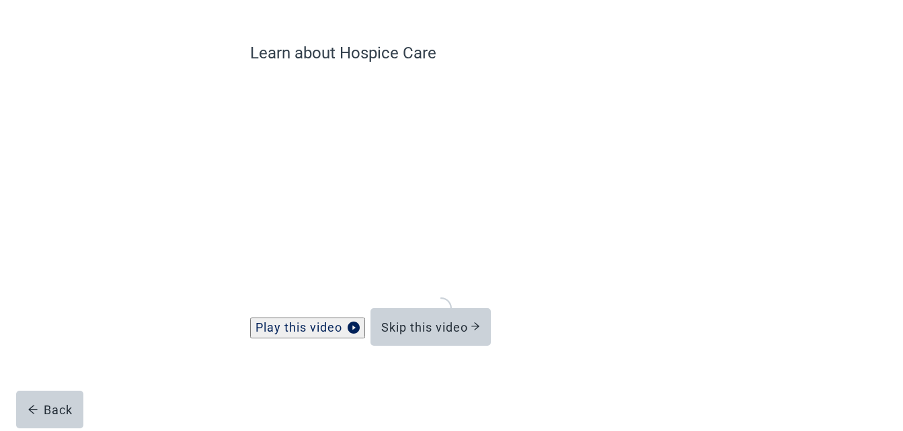
scroll to position [87, 0]
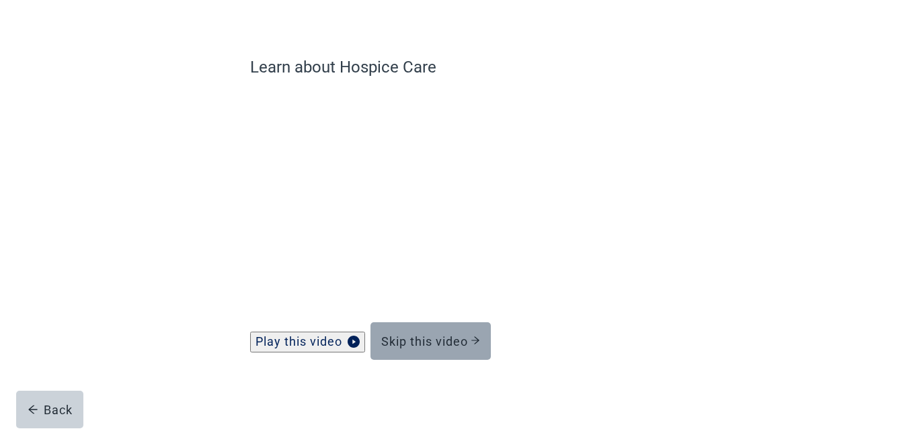
click at [425, 342] on div "Skip this video" at bounding box center [430, 341] width 99 height 13
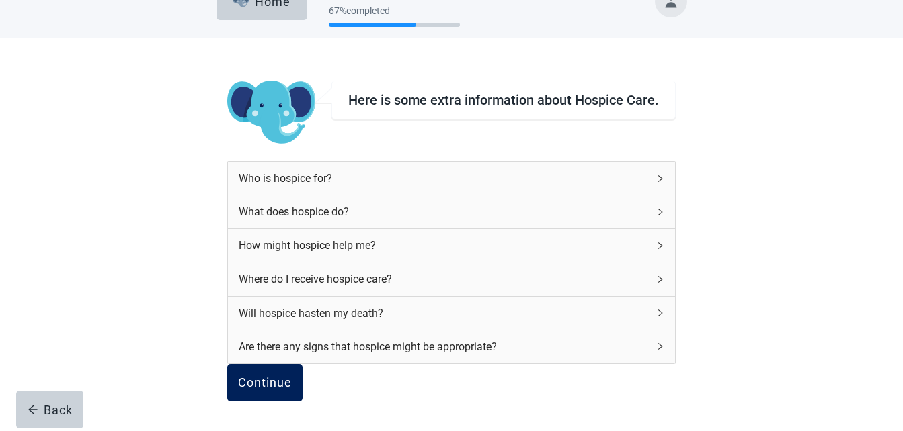
click at [292, 376] on div "Continue" at bounding box center [265, 382] width 54 height 13
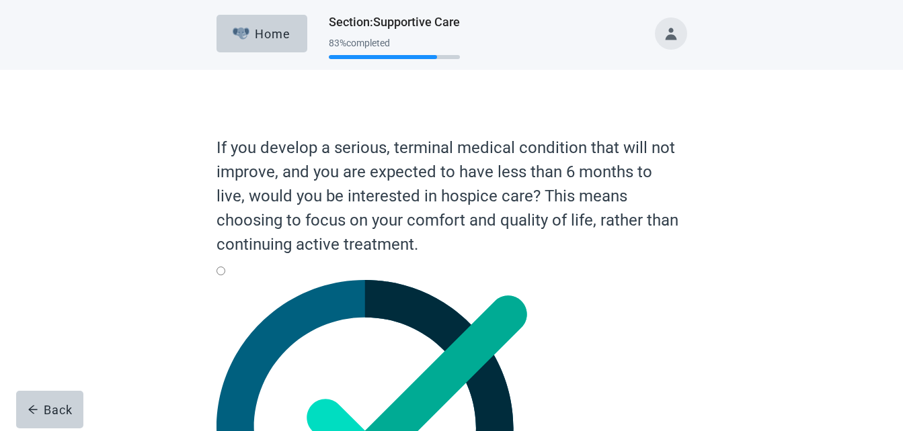
scroll to position [67, 0]
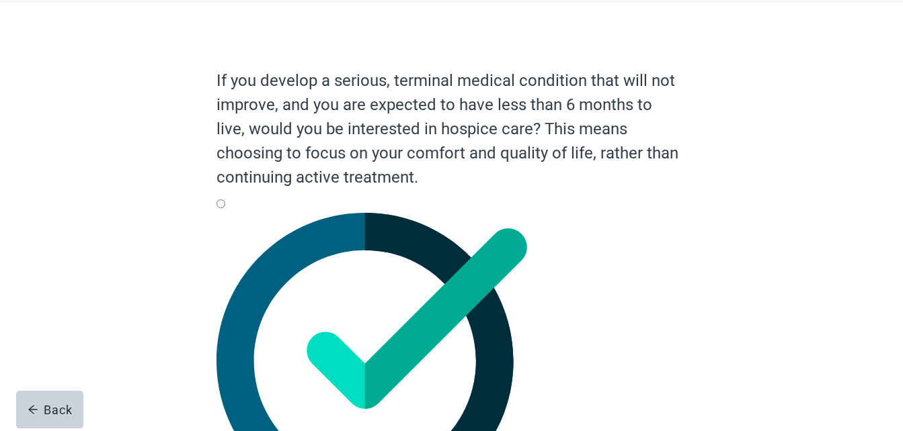
radio input "true"
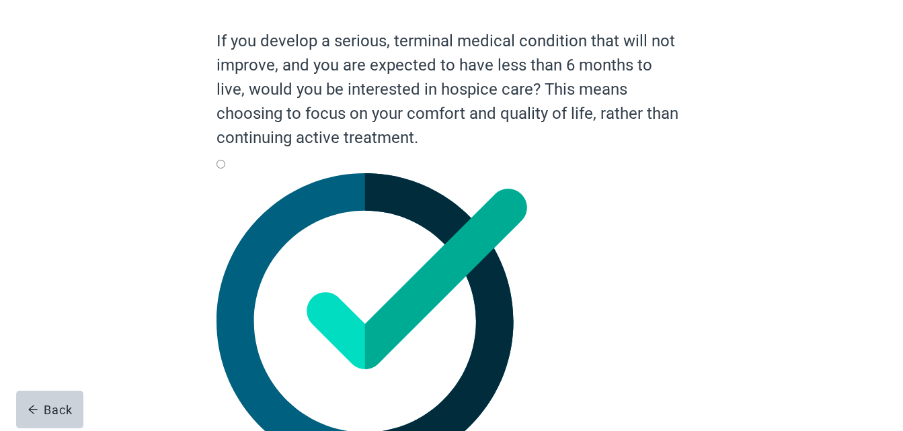
scroll to position [128, 0]
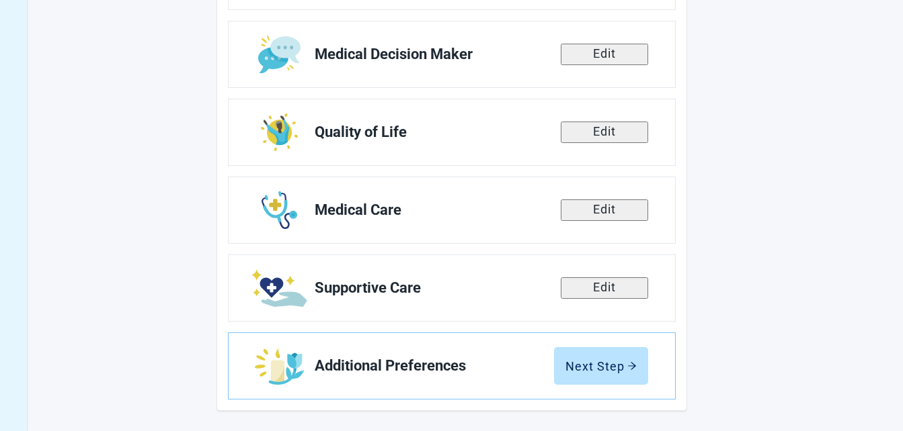
scroll to position [283, 0]
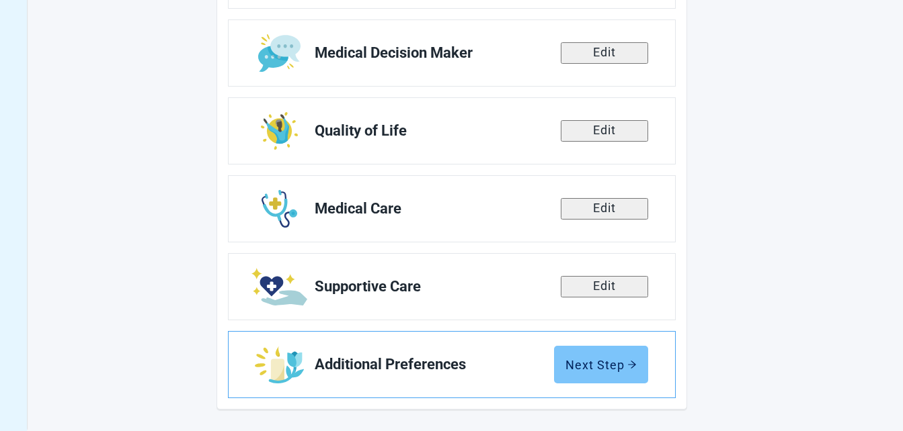
click at [583, 368] on div "Next Step" at bounding box center [600, 364] width 71 height 13
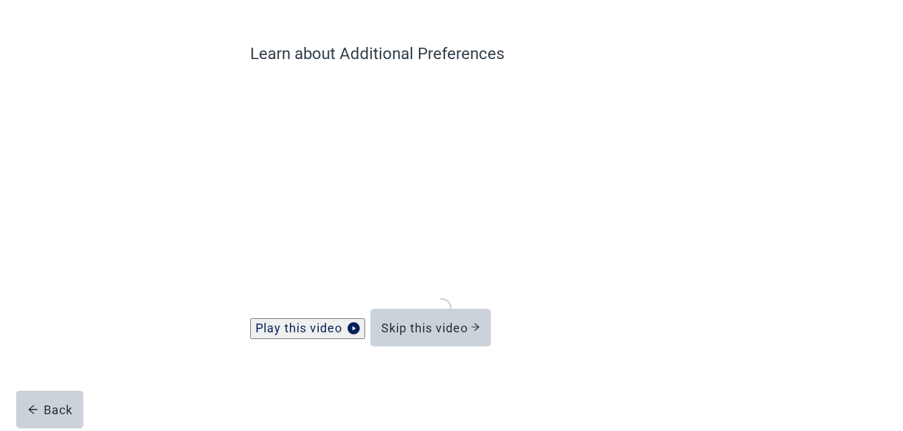
scroll to position [87, 0]
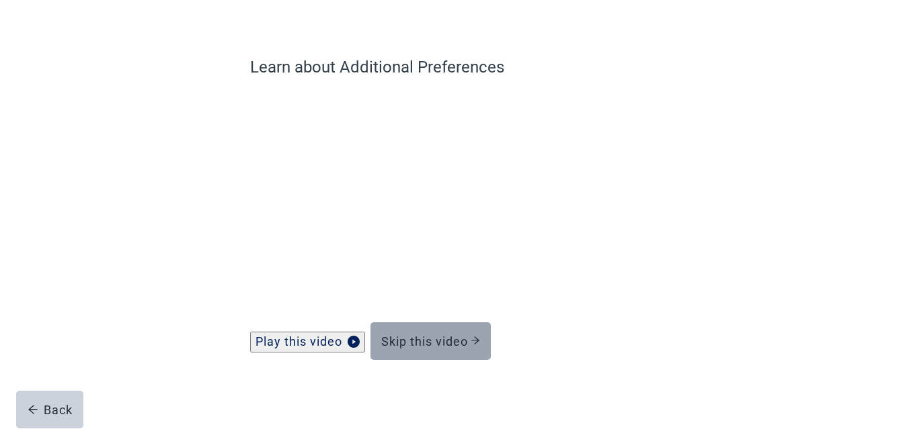
click at [440, 339] on div "Skip this video" at bounding box center [430, 341] width 99 height 13
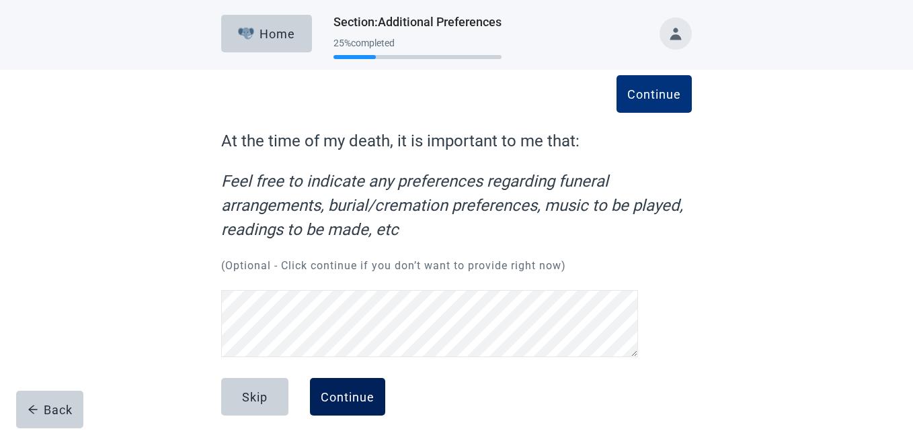
click at [346, 390] on div "Continue" at bounding box center [348, 396] width 54 height 13
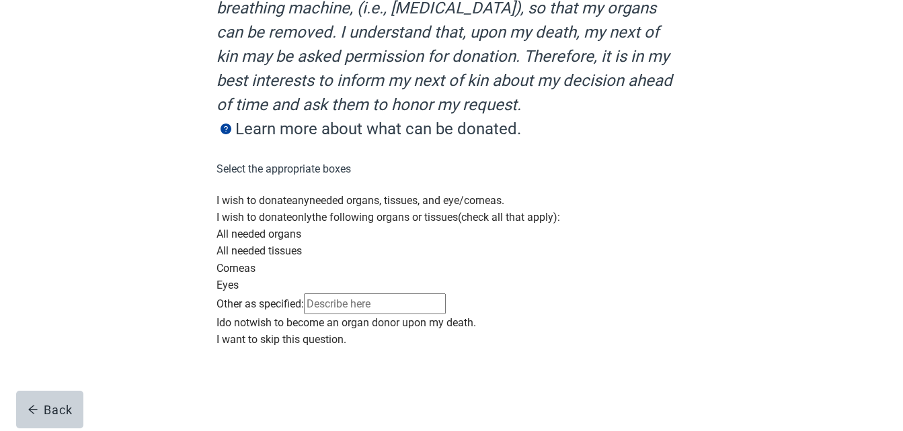
scroll to position [397, 0]
click at [228, 209] on div "Main content" at bounding box center [451, 209] width 470 height 0
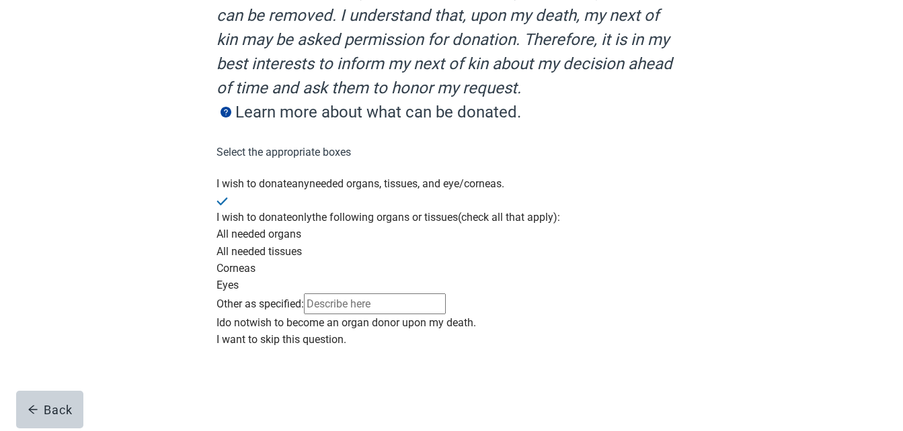
click at [227, 331] on div "Main content" at bounding box center [451, 331] width 470 height 0
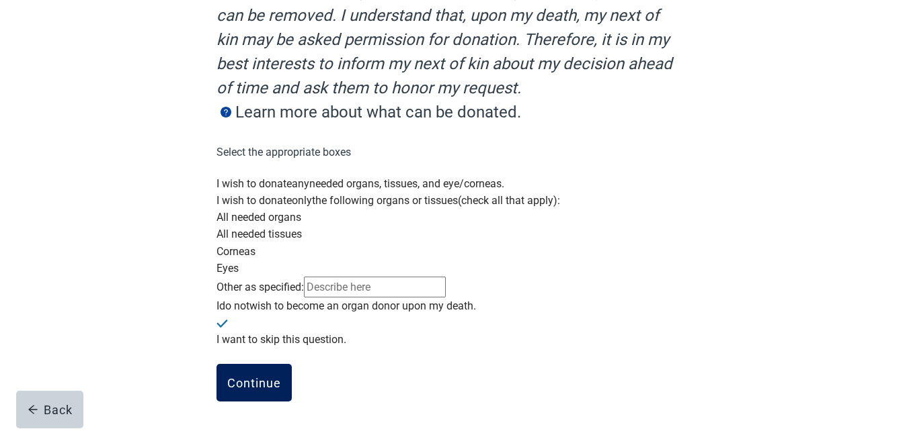
click at [243, 380] on div "Continue" at bounding box center [254, 382] width 54 height 13
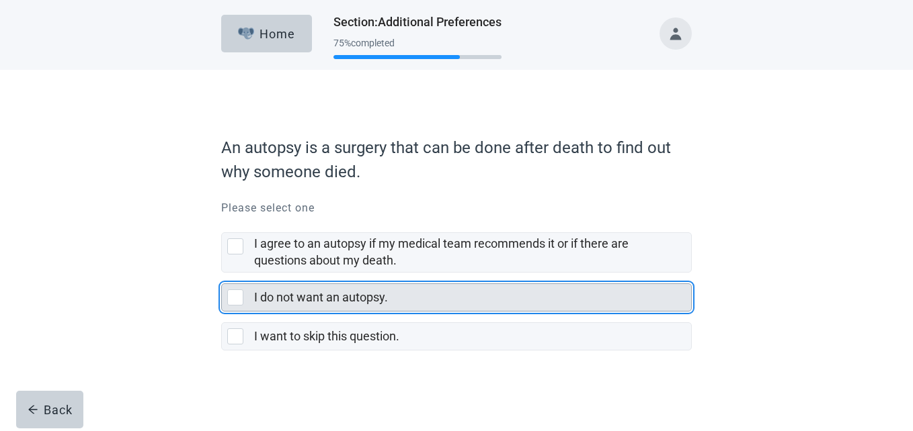
click at [238, 300] on div "I do not want an autopsy., checkbox, not selected" at bounding box center [235, 298] width 16 height 16
click at [222, 274] on input "I do not want an autopsy." at bounding box center [221, 273] width 1 height 1
checkbox input "true"
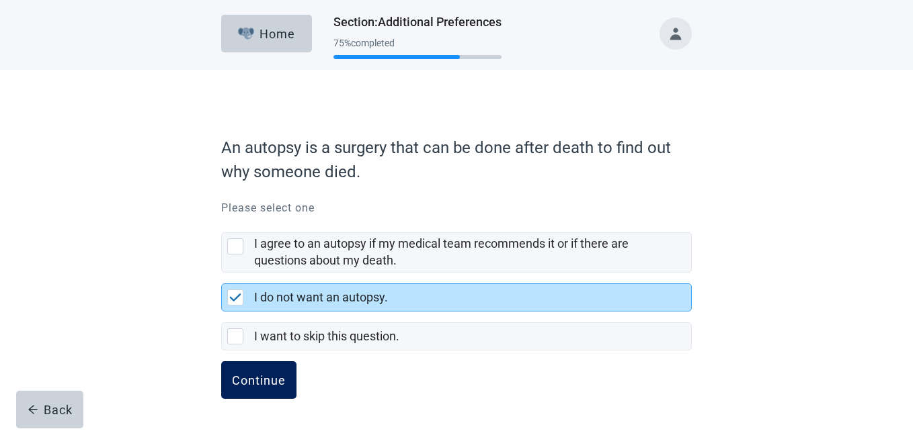
click at [266, 378] on div "Continue" at bounding box center [259, 380] width 54 height 13
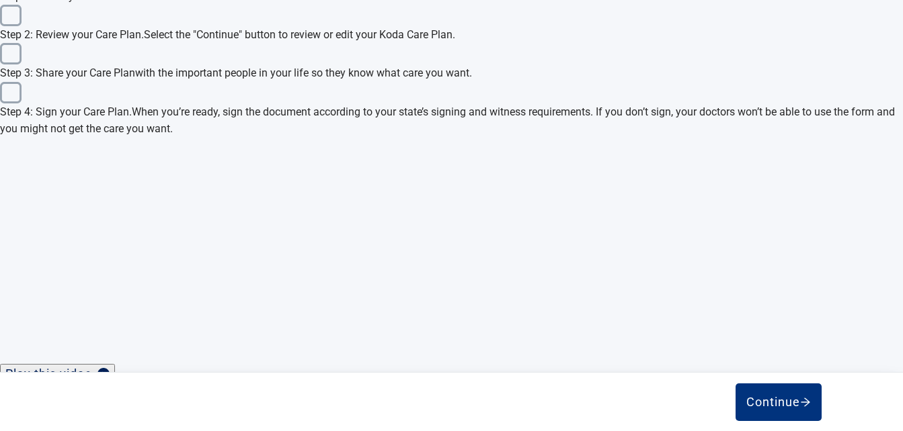
scroll to position [605, 0]
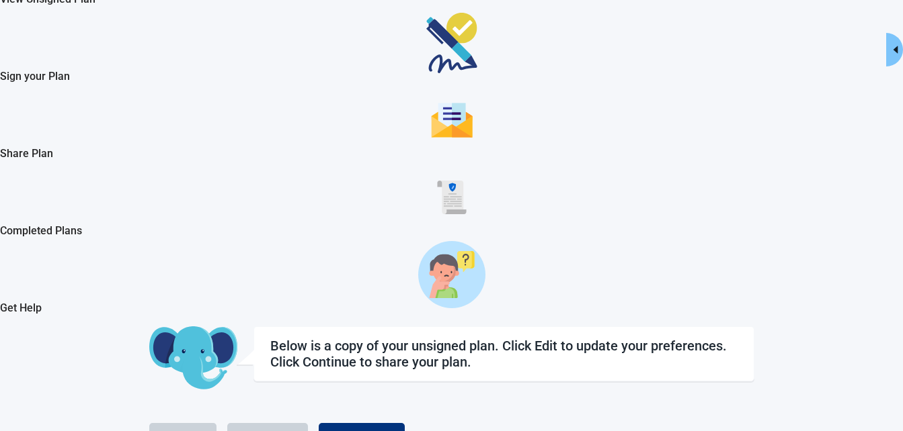
scroll to position [96, 0]
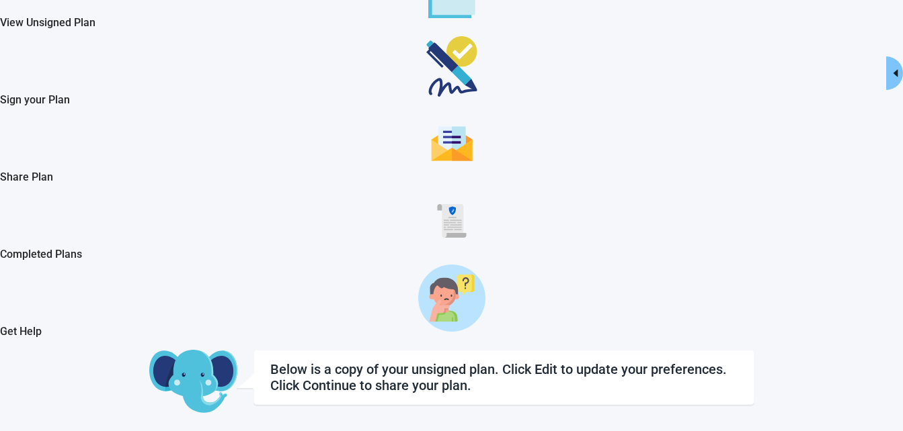
checkbox input "true"
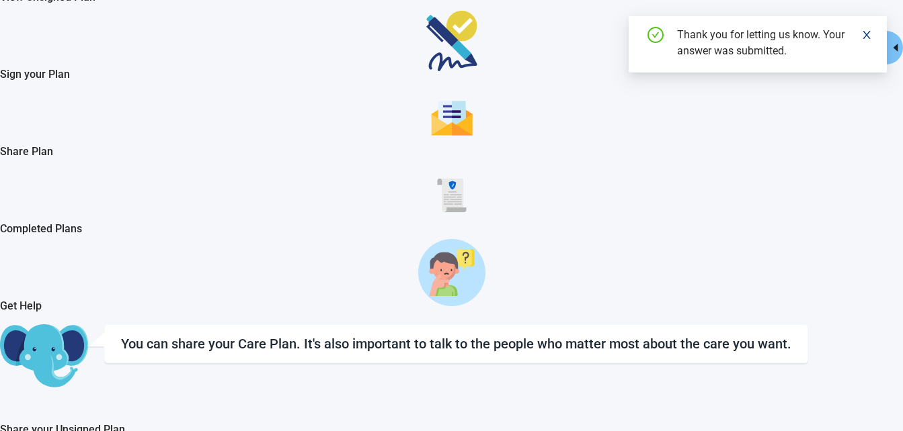
scroll to position [134, 0]
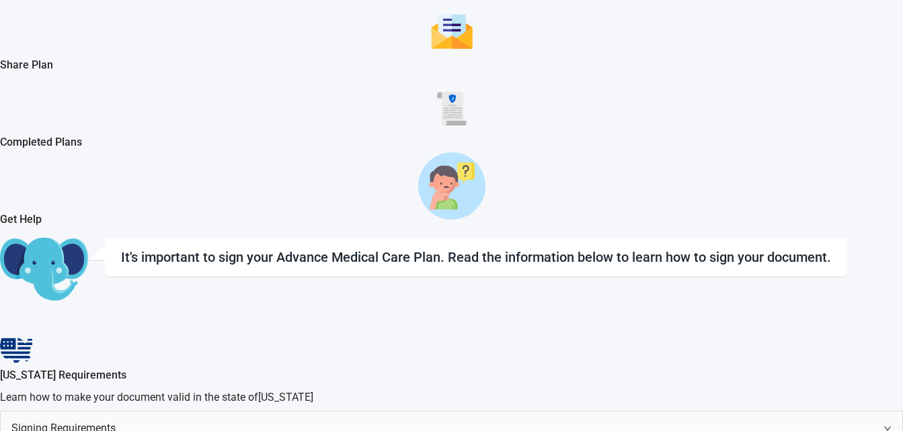
scroll to position [210, 0]
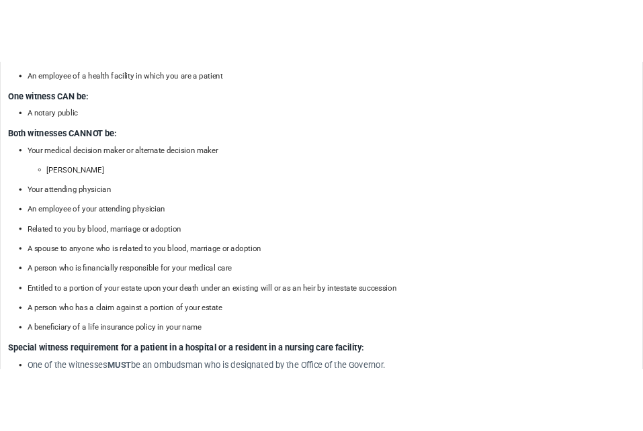
scroll to position [882, 0]
